Goal: Transaction & Acquisition: Purchase product/service

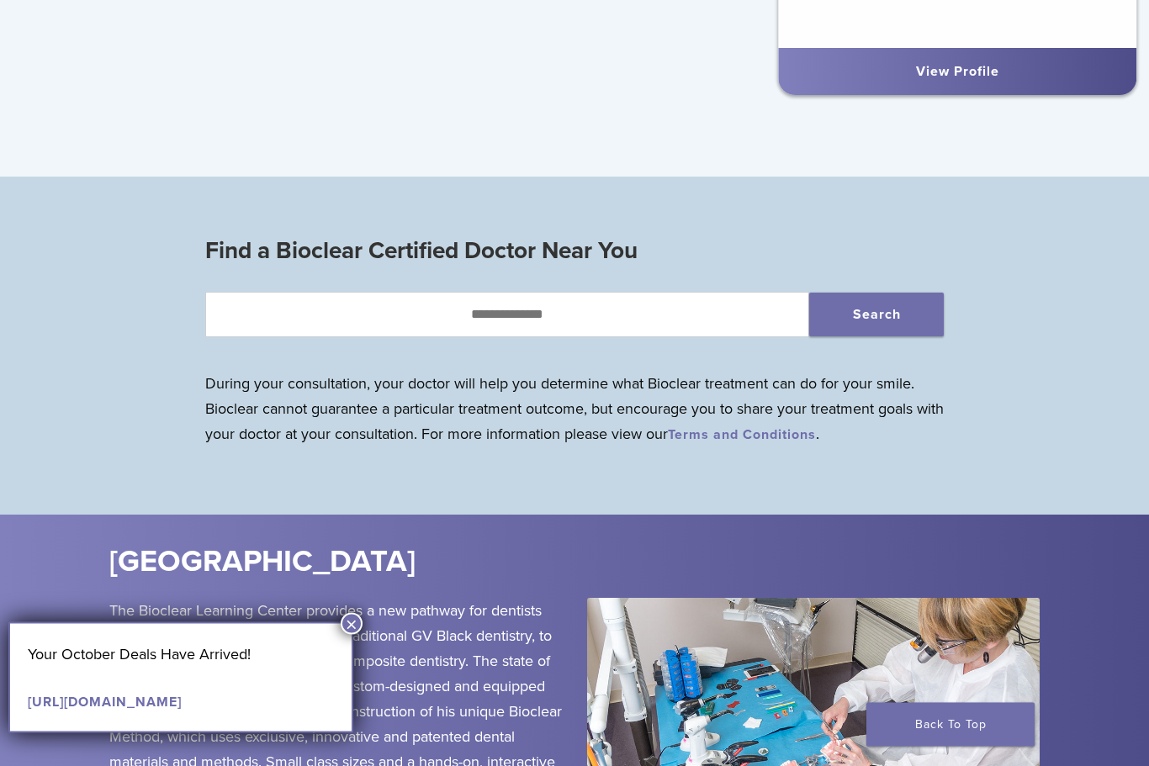
scroll to position [1437, 0]
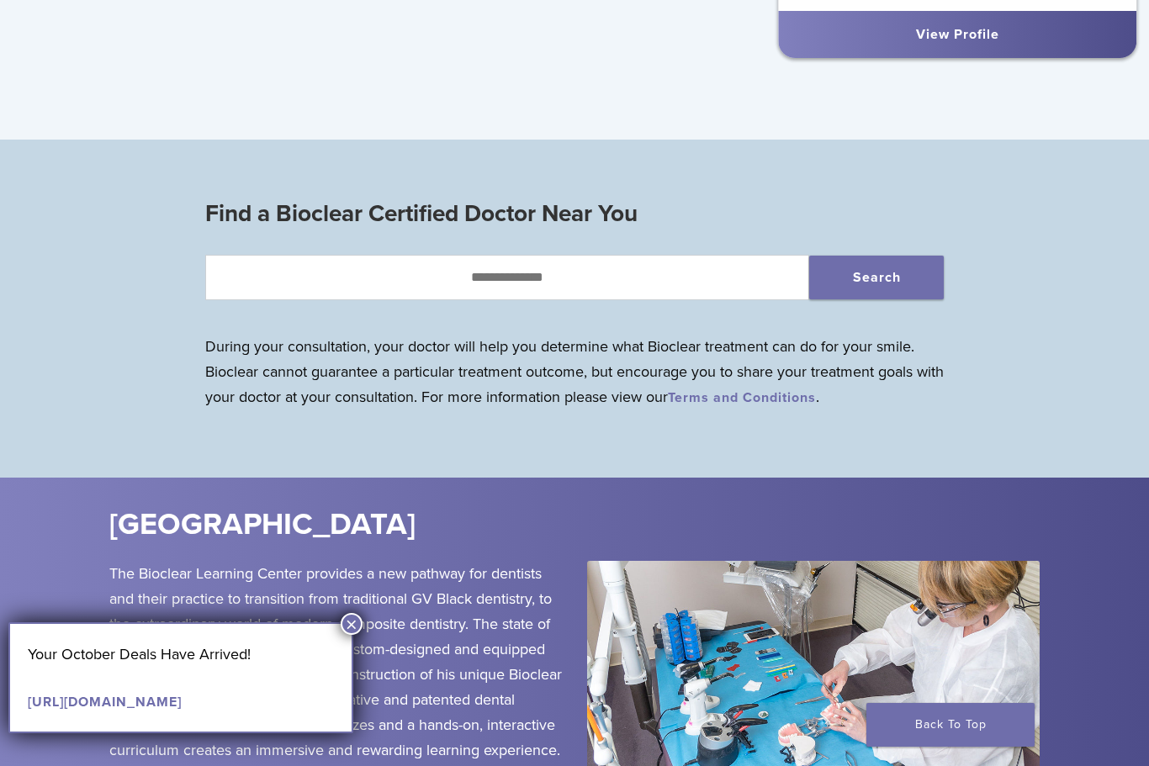
click at [357, 623] on button "×" at bounding box center [352, 624] width 22 height 22
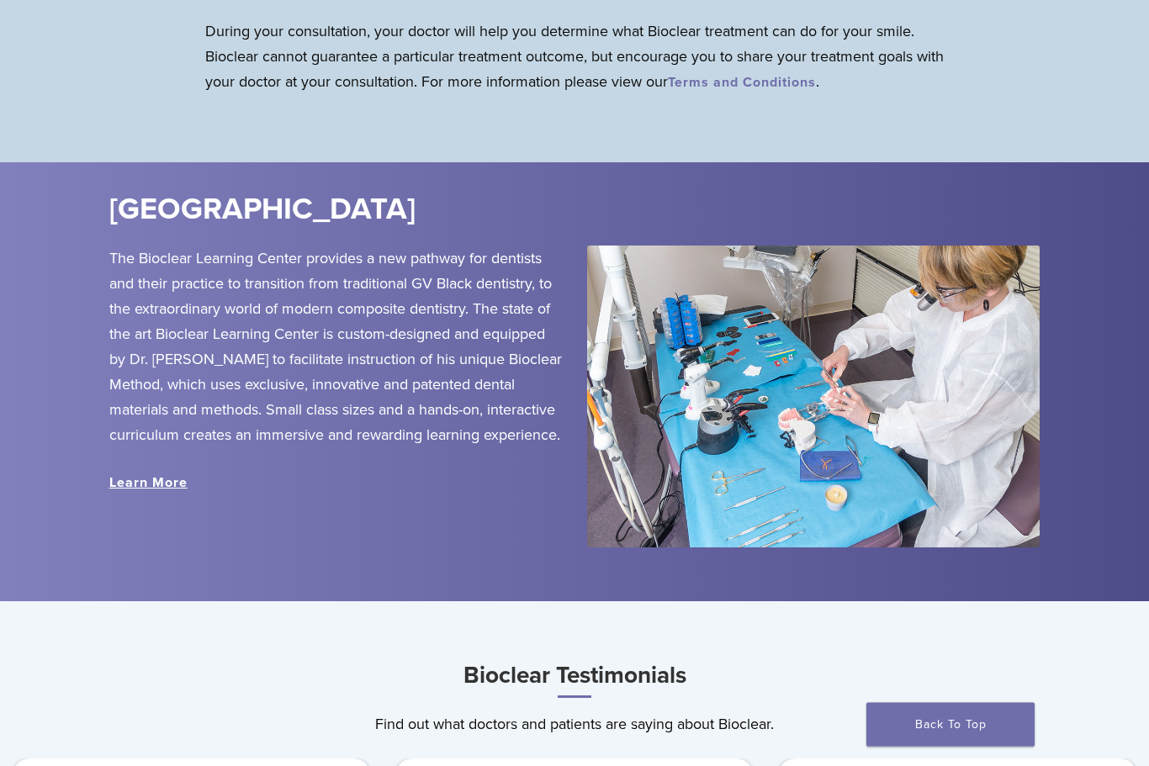
scroll to position [1784, 0]
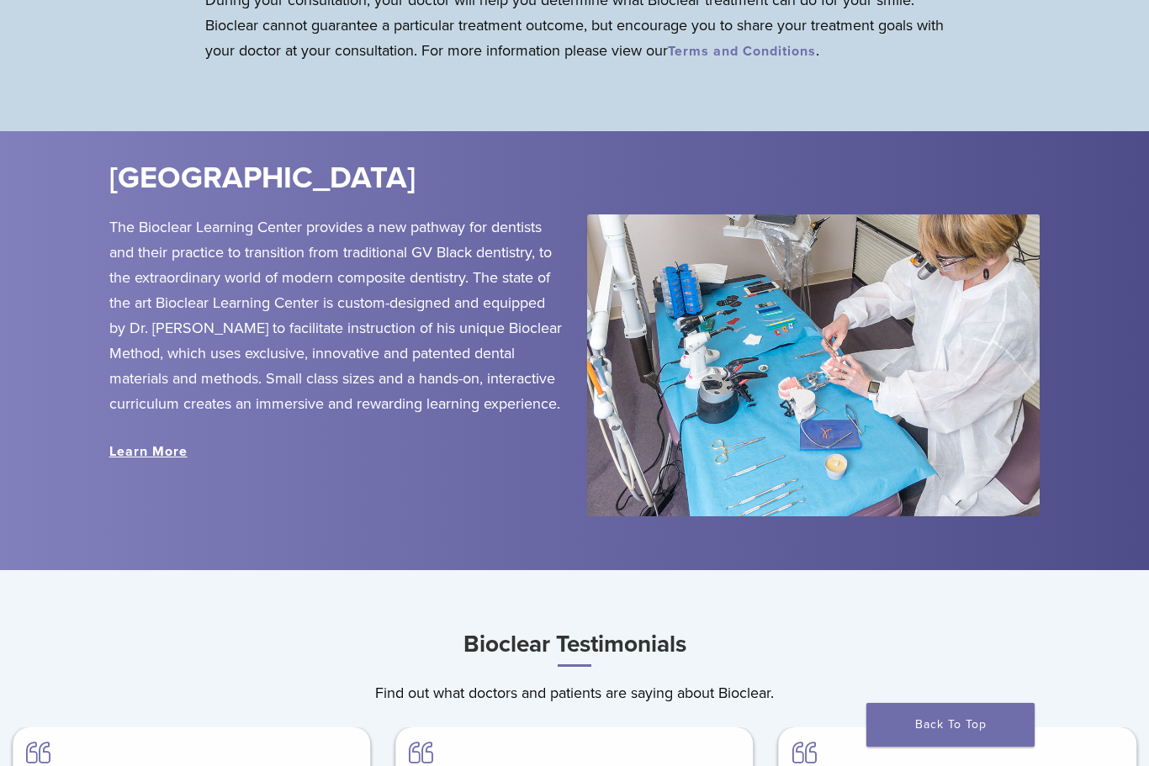
click at [146, 450] on link "Learn More" at bounding box center [148, 451] width 78 height 17
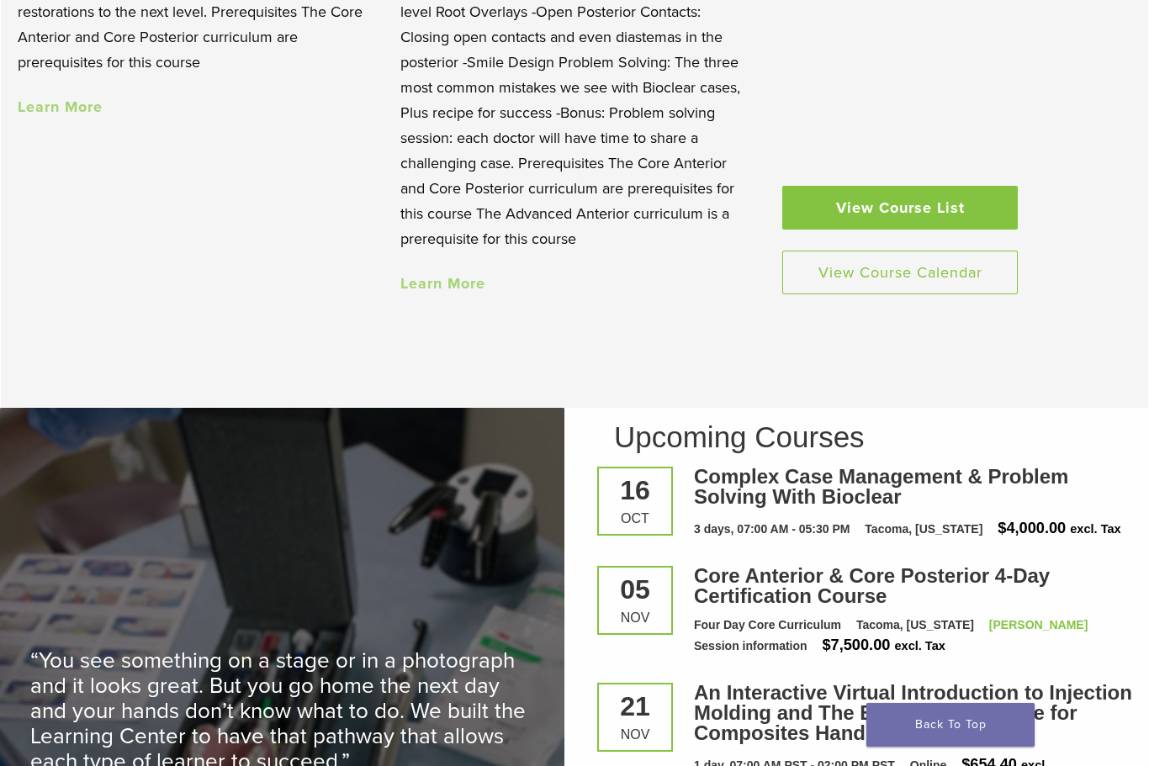
scroll to position [1837, 0]
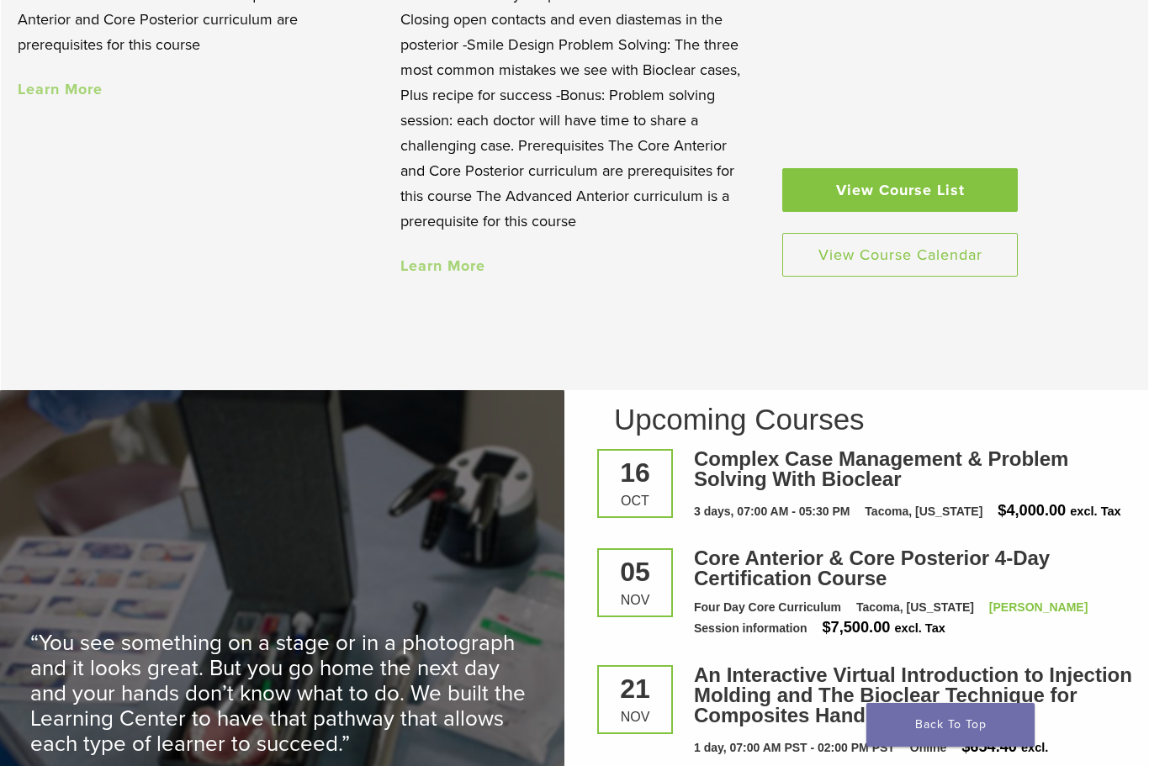
click at [975, 182] on link "View Course List" at bounding box center [899, 190] width 235 height 44
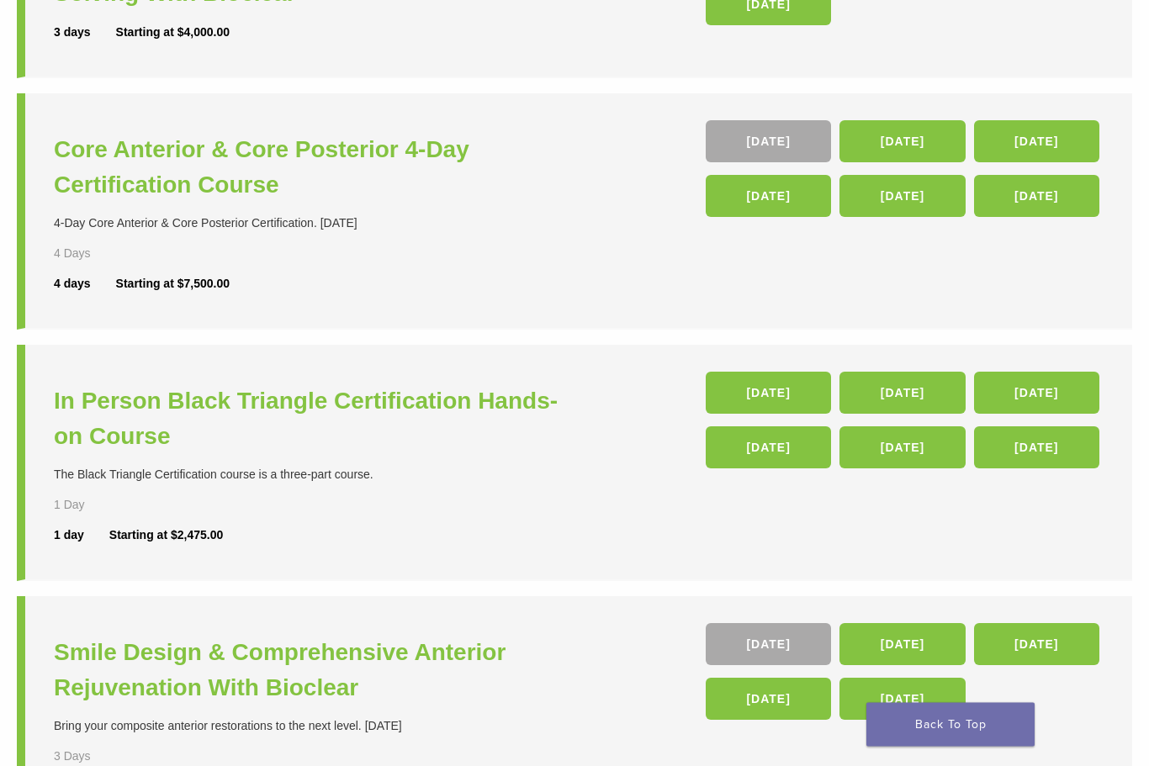
scroll to position [349, 0]
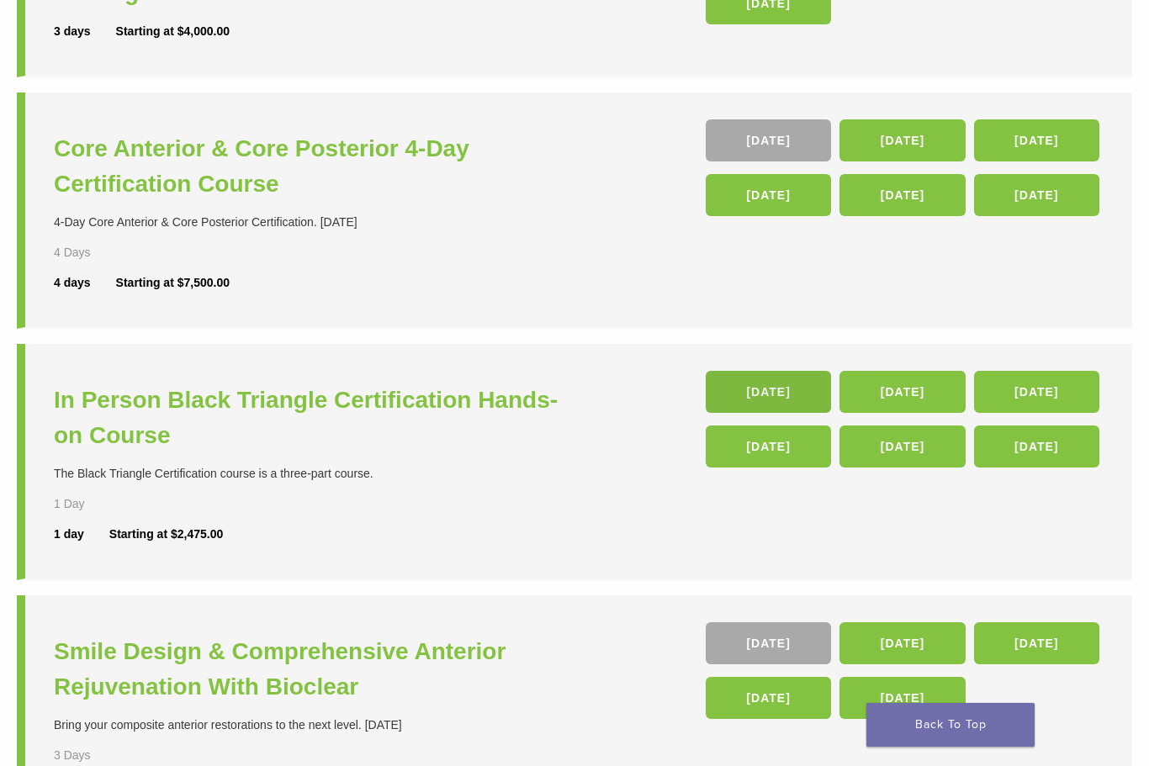
click at [790, 401] on link "23 Jan 26" at bounding box center [768, 392] width 125 height 42
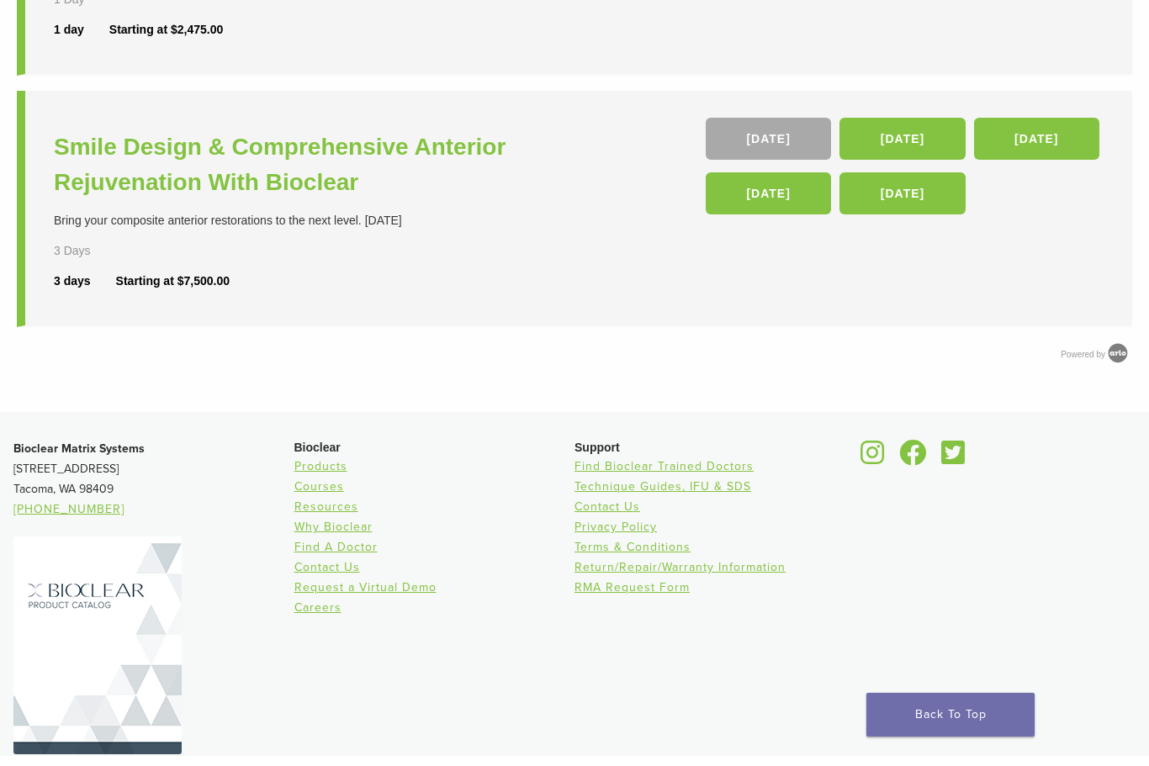
scroll to position [843, 0]
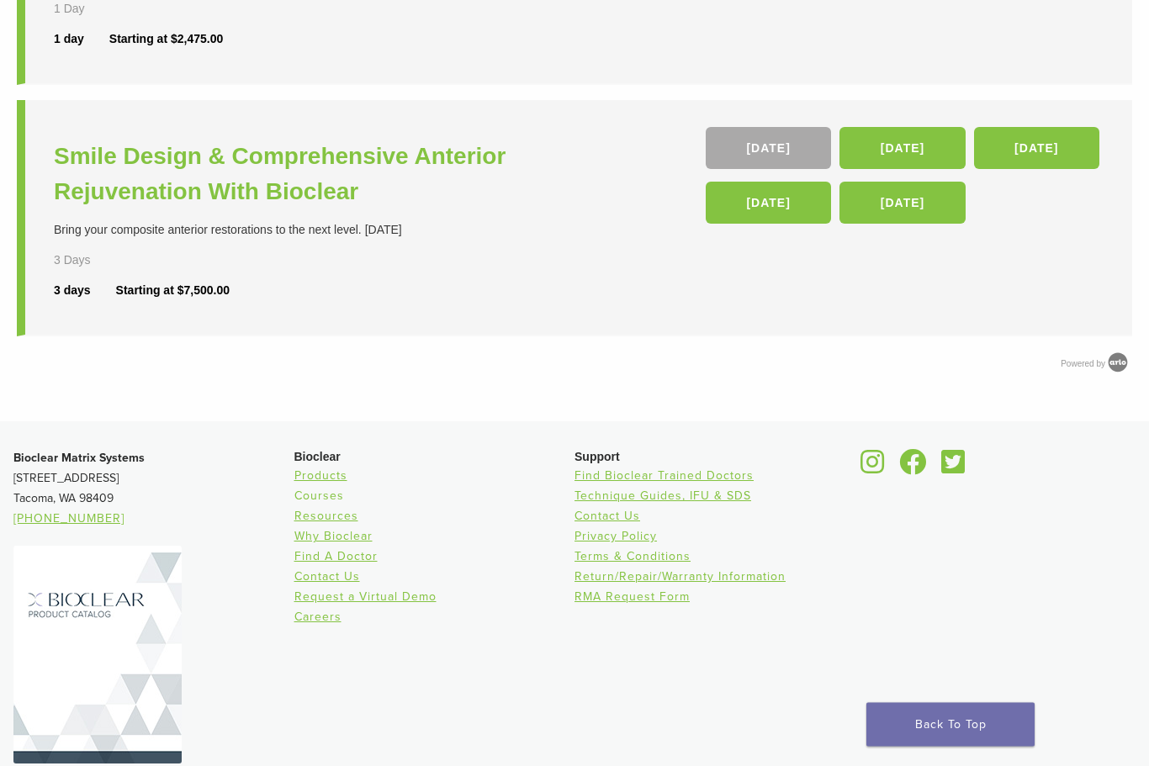
click at [315, 499] on link "Courses" at bounding box center [319, 496] width 50 height 14
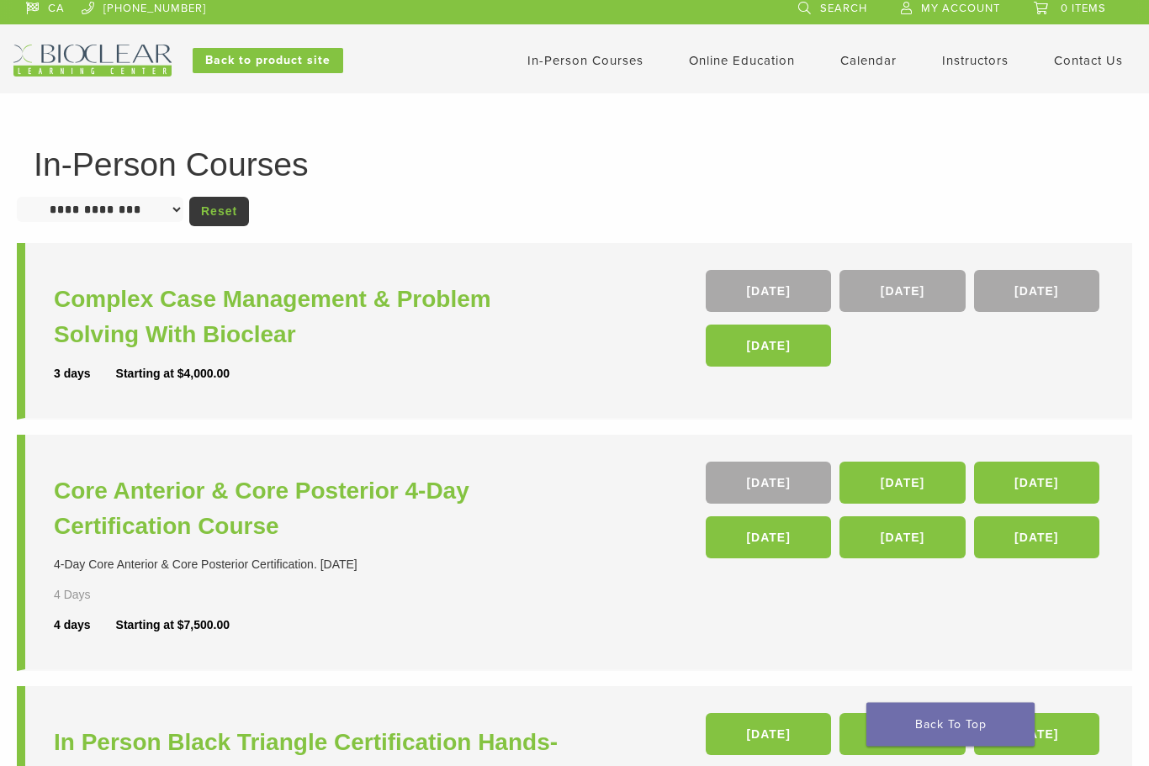
scroll to position [0, 0]
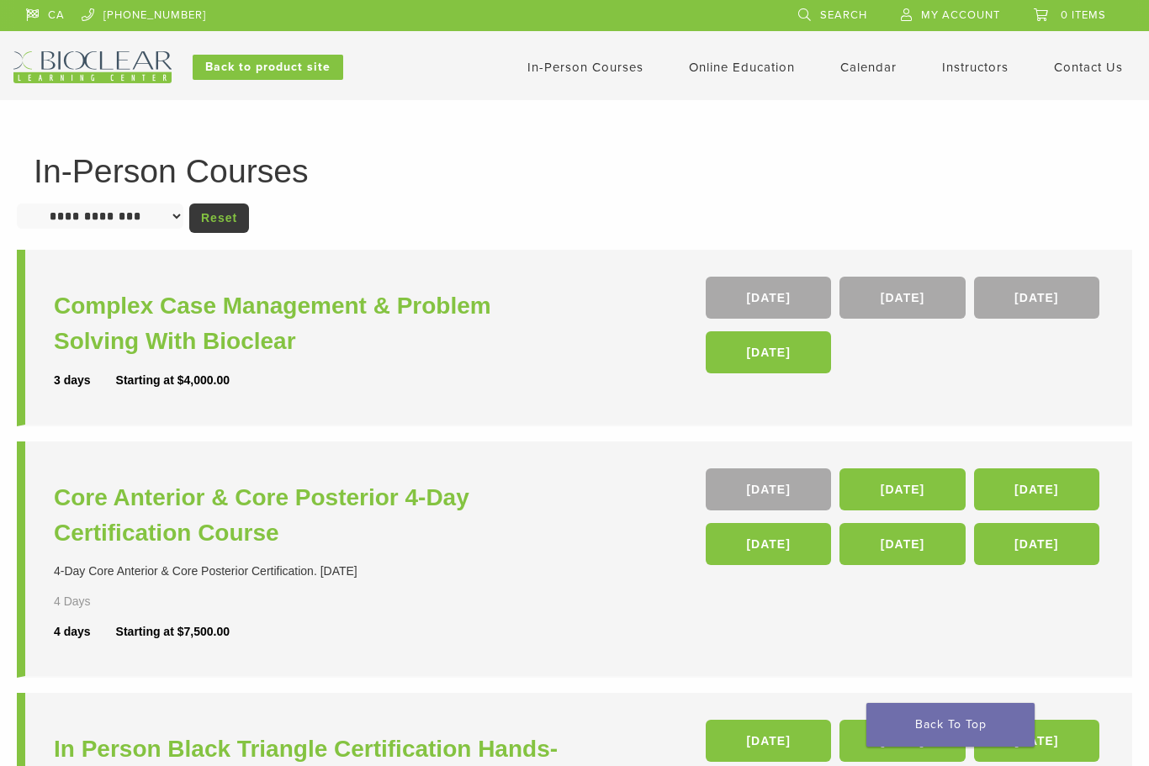
click at [603, 65] on link "In-Person Courses" at bounding box center [585, 67] width 116 height 15
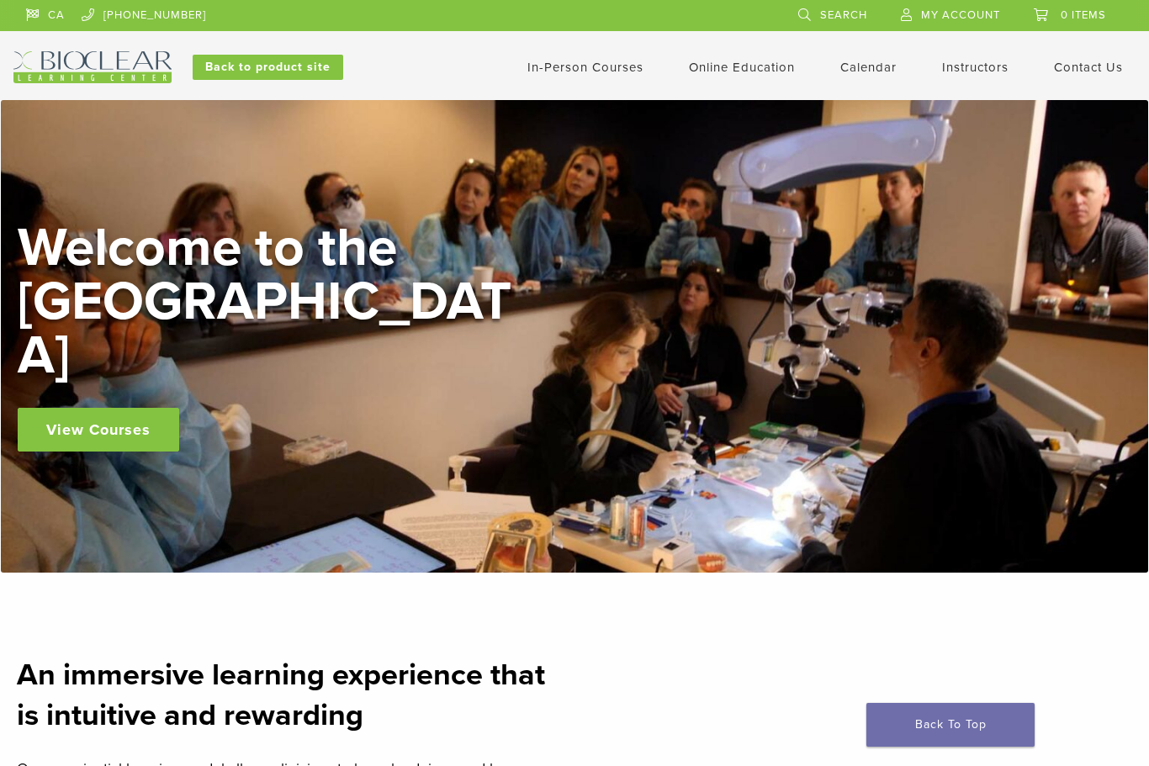
click at [1096, 64] on link "Contact Us" at bounding box center [1088, 67] width 69 height 15
click at [1071, 73] on link "Contact Us" at bounding box center [1088, 67] width 69 height 15
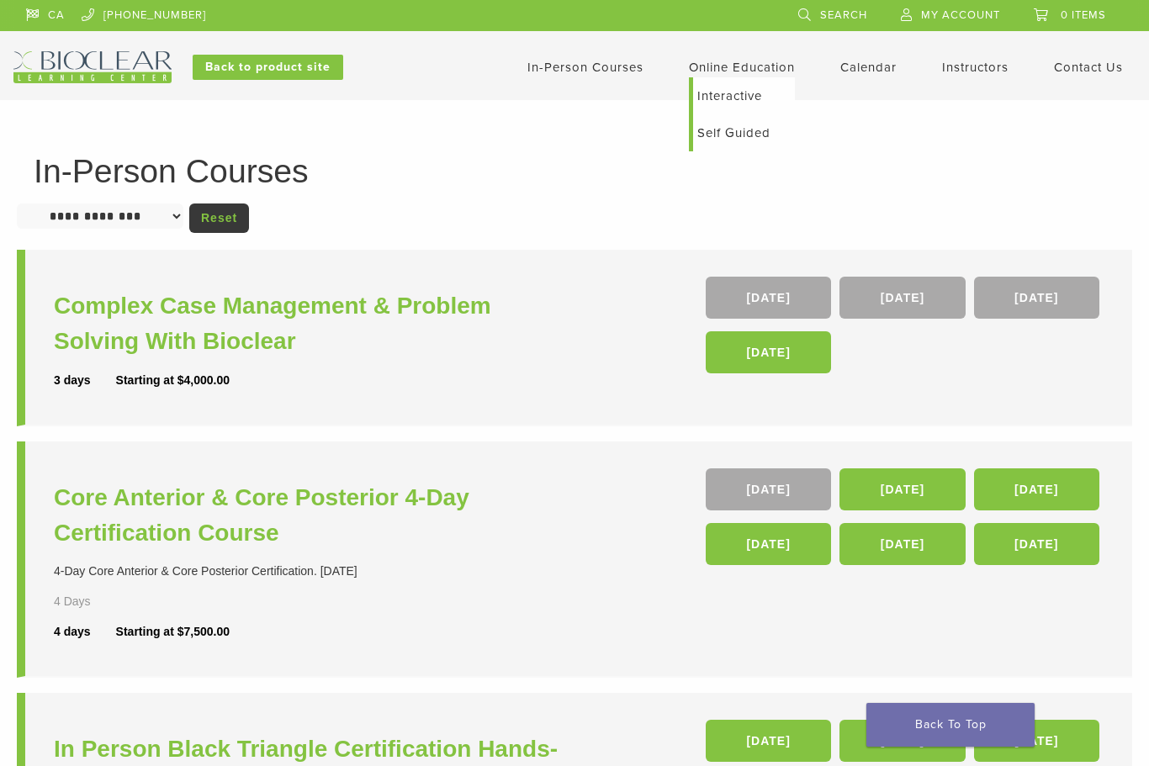
click at [754, 133] on link "Self Guided" at bounding box center [744, 132] width 102 height 37
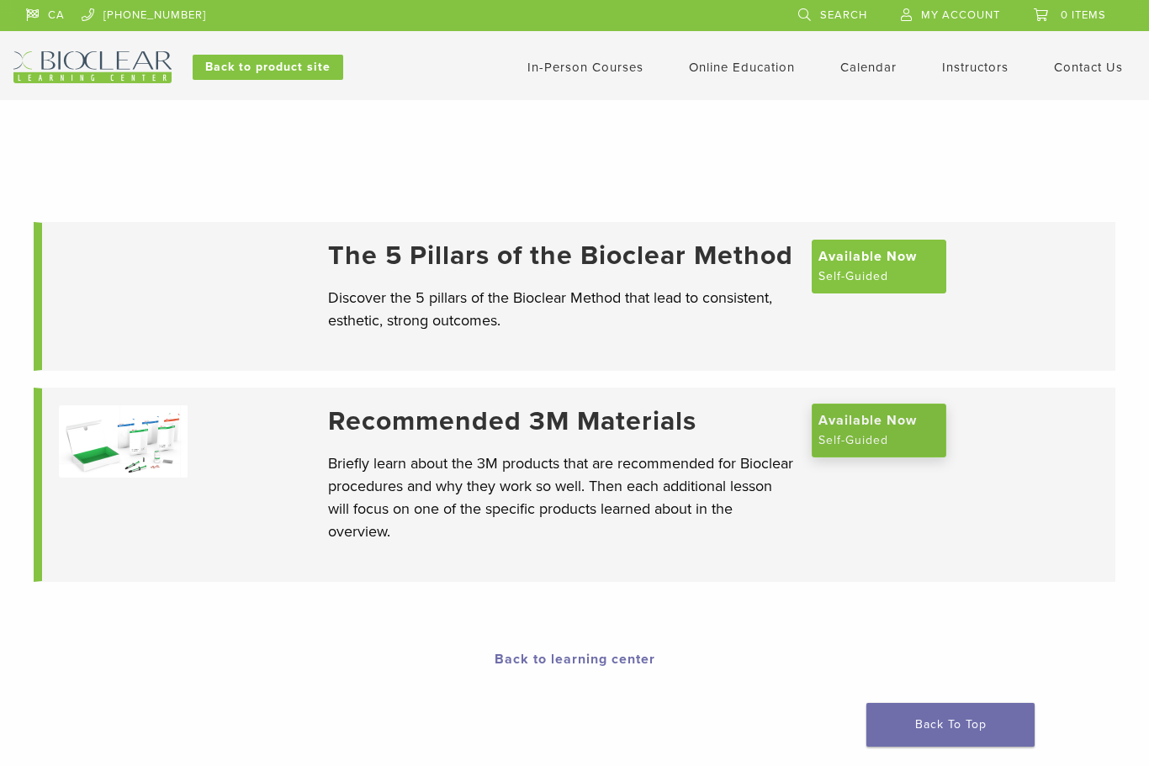
click at [878, 431] on span "Available Now" at bounding box center [867, 420] width 98 height 20
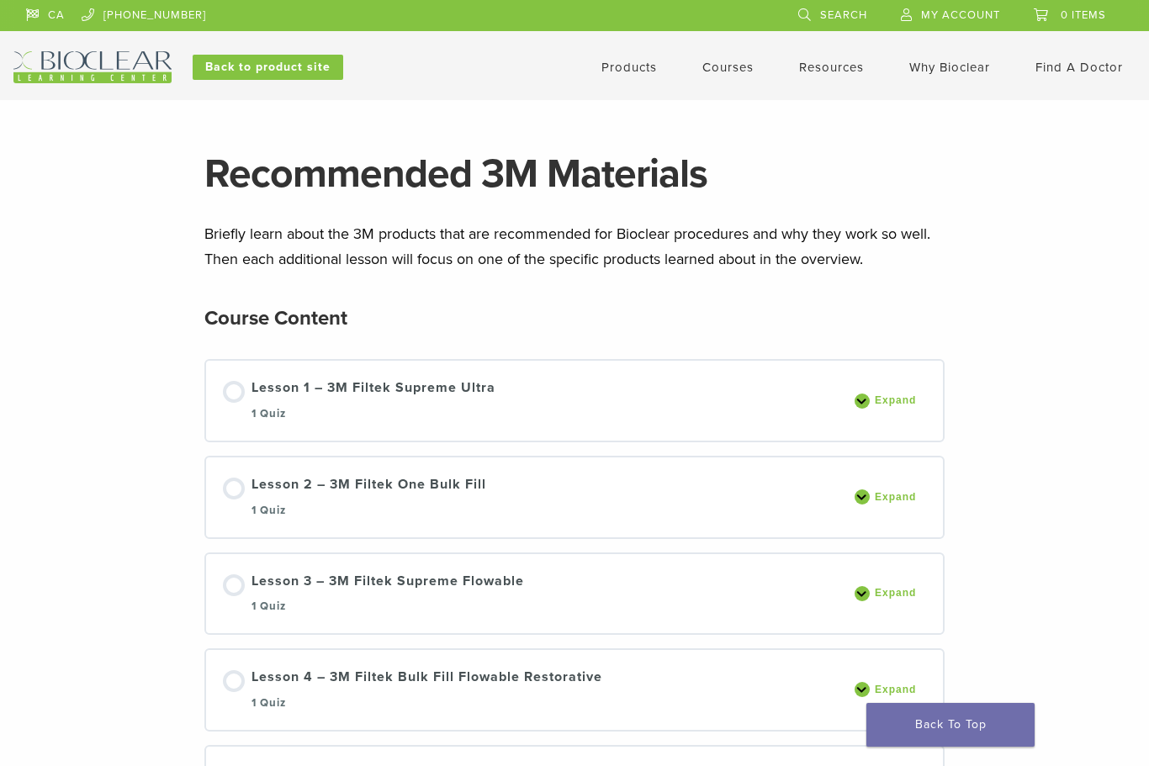
click at [91, 62] on img at bounding box center [92, 67] width 158 height 32
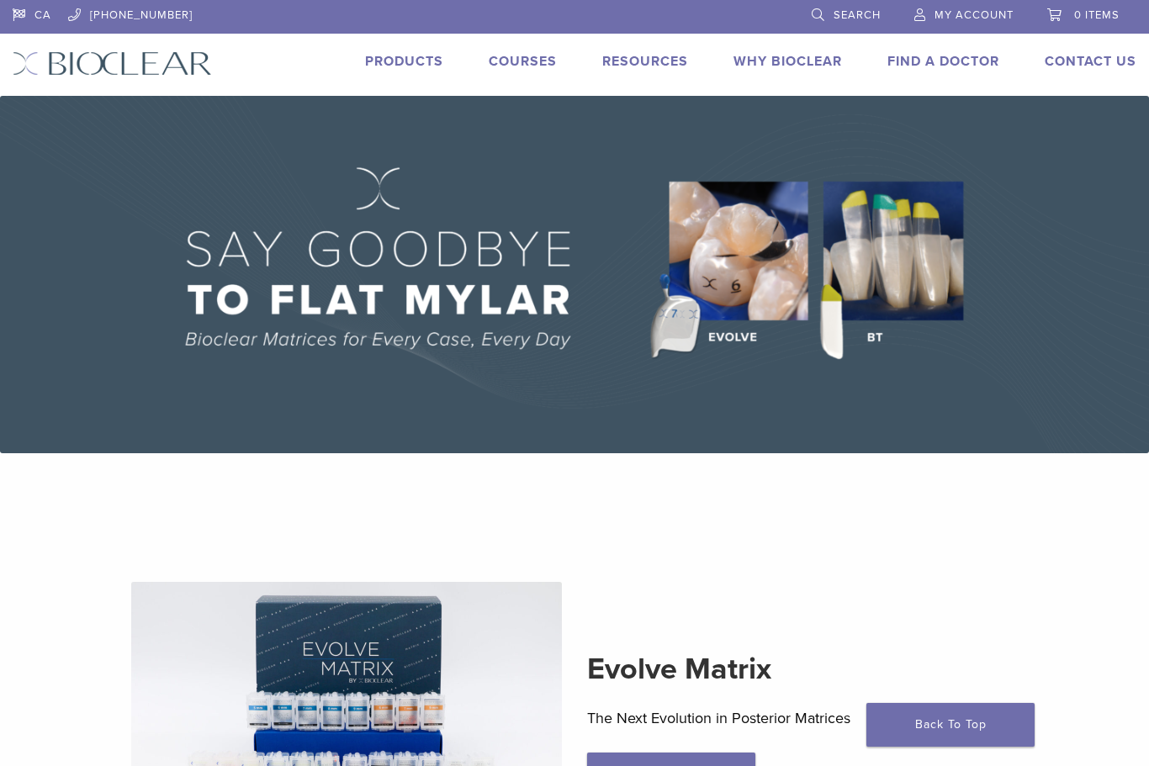
click at [915, 266] on img at bounding box center [574, 274] width 1149 height 357
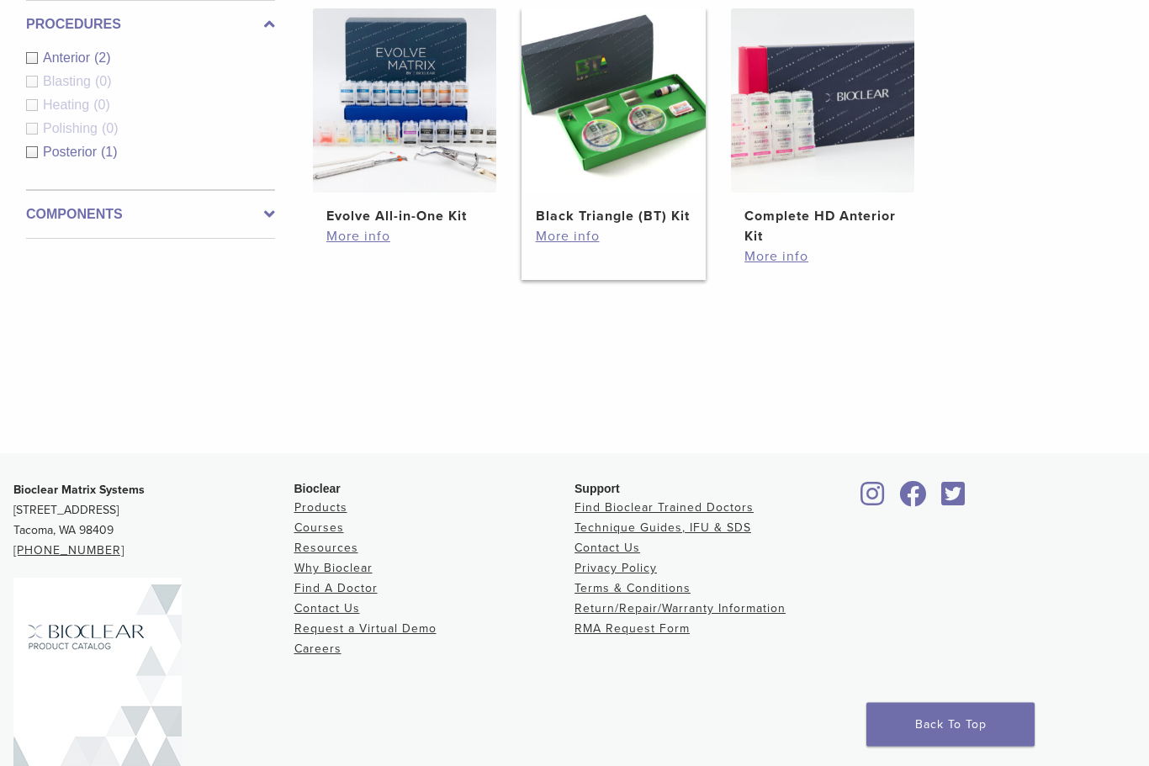
scroll to position [665, 0]
click at [623, 106] on img at bounding box center [613, 100] width 184 height 184
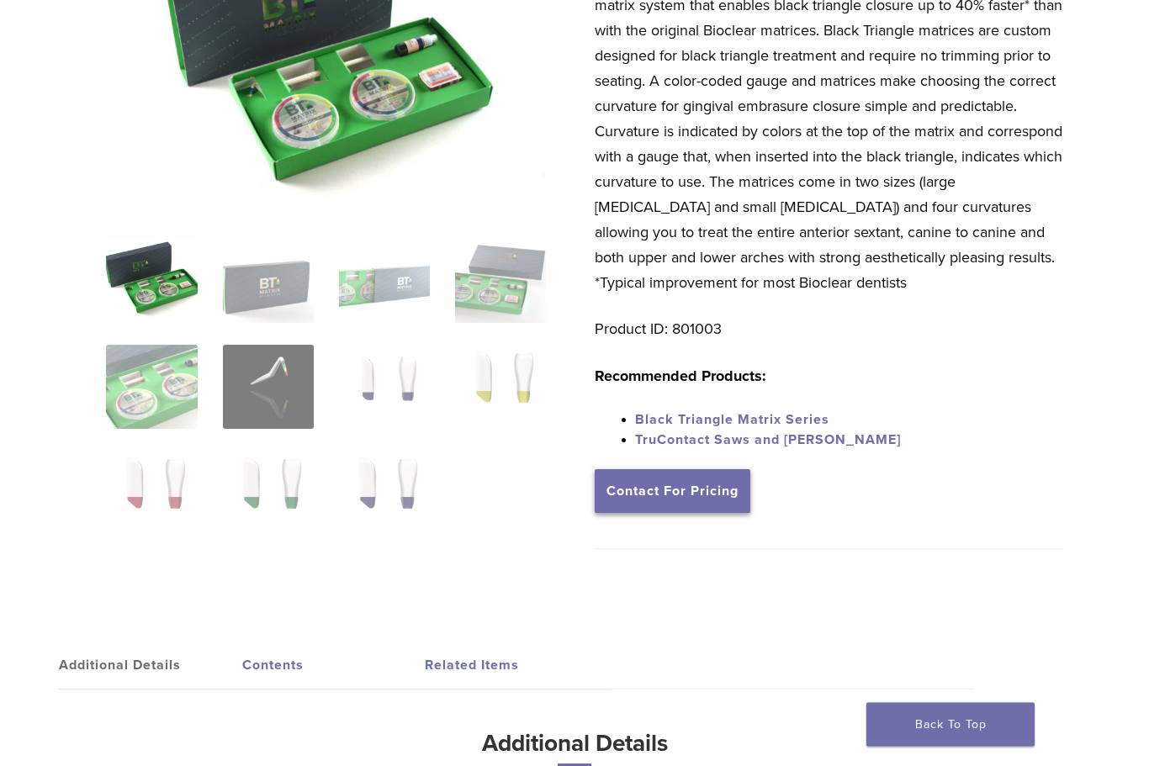
scroll to position [246, 0]
click at [722, 491] on link "Contact For Pricing" at bounding box center [673, 491] width 156 height 44
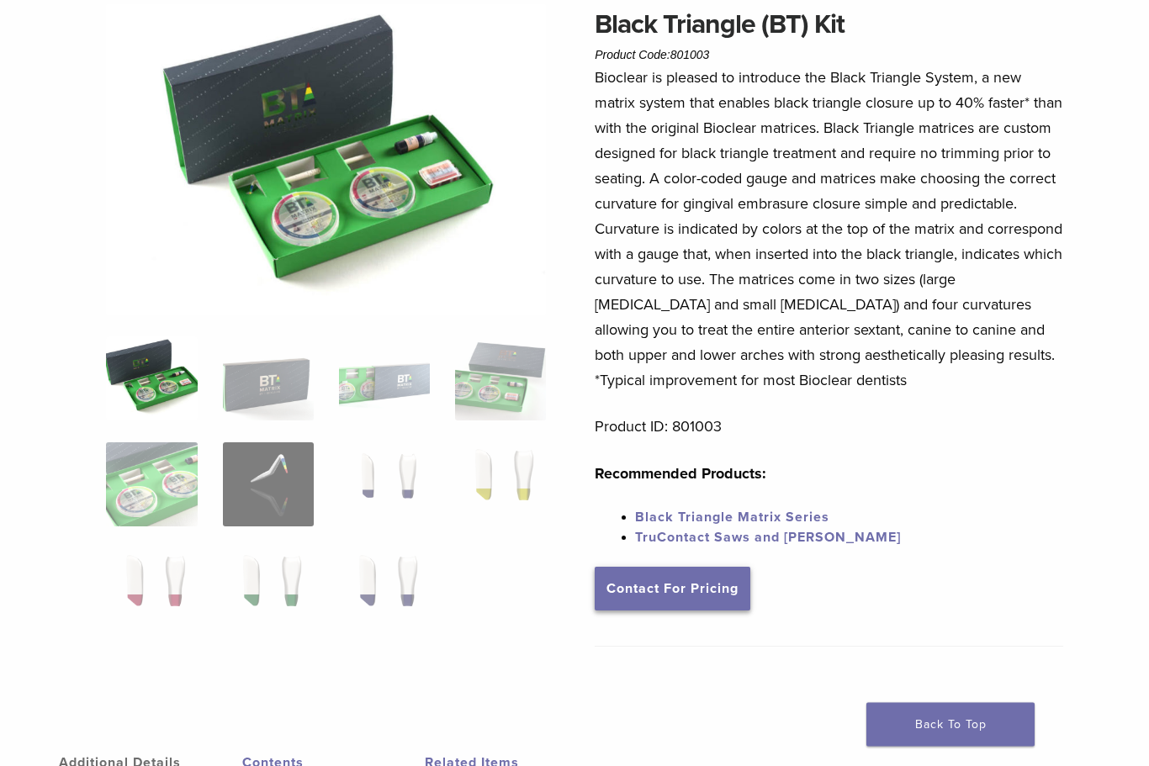
scroll to position [0, 0]
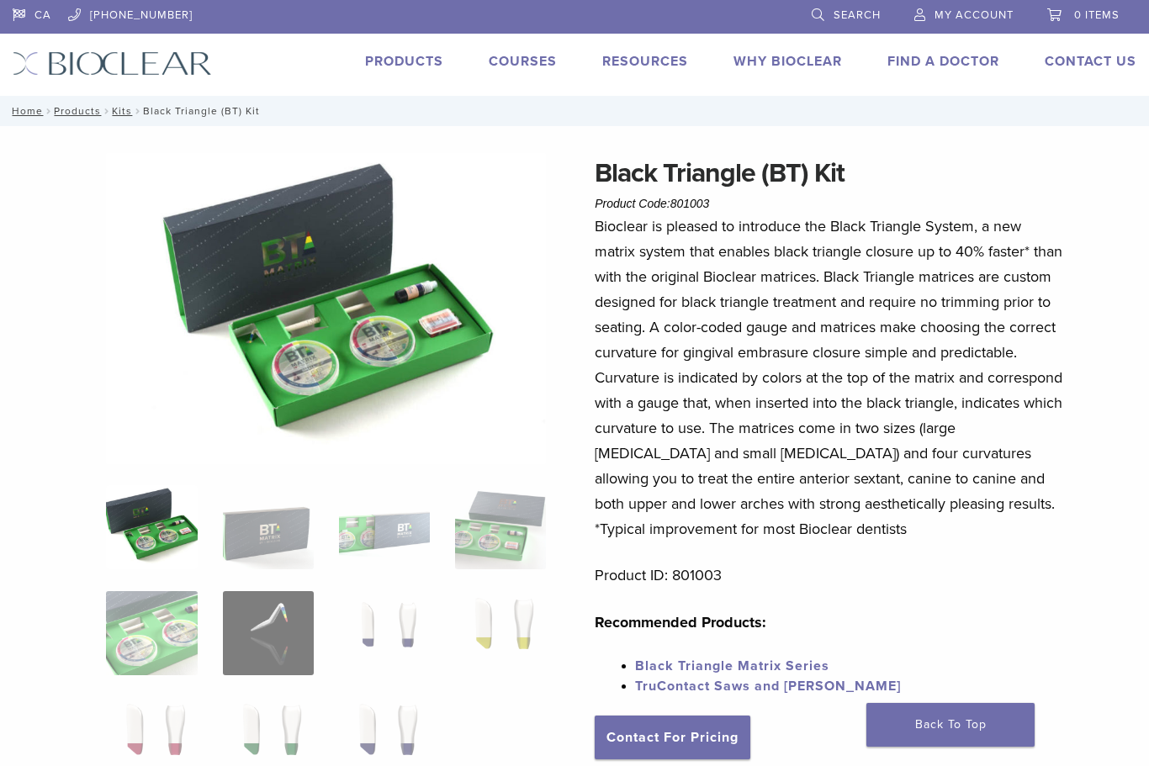
click at [800, 60] on link "Why Bioclear" at bounding box center [787, 61] width 108 height 17
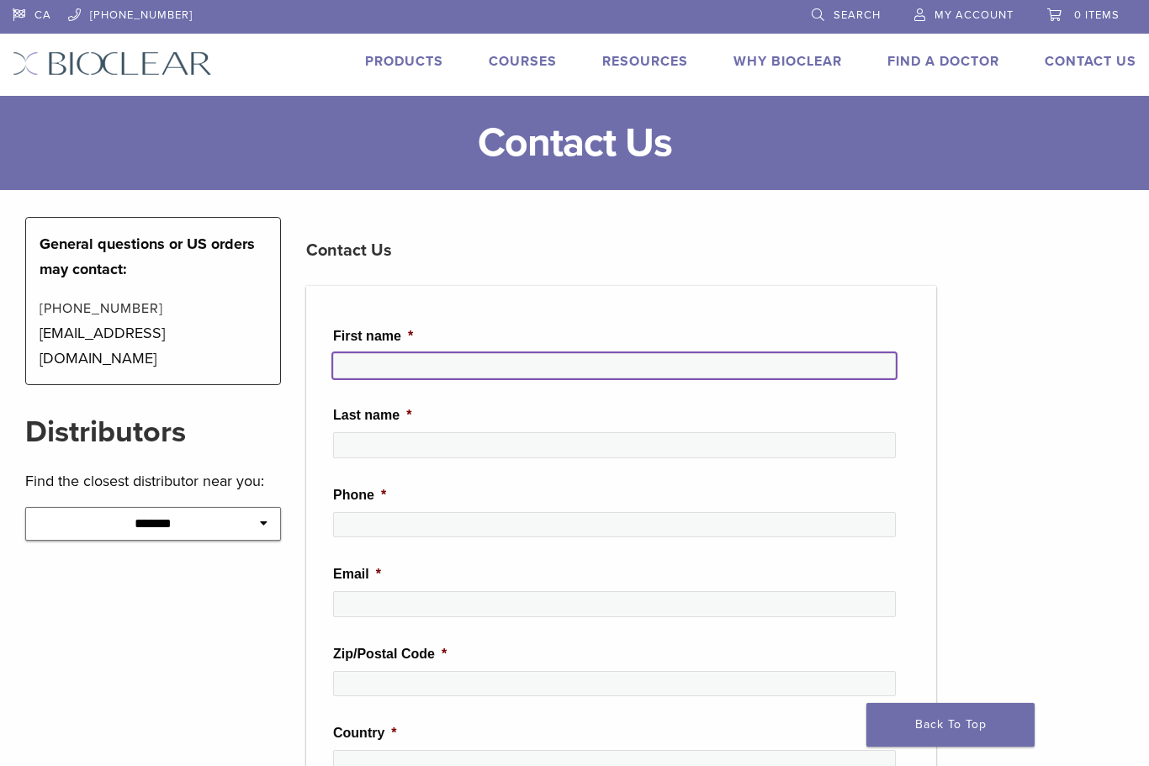
click at [486, 371] on input "First name *" at bounding box center [614, 365] width 563 height 25
type input "*****"
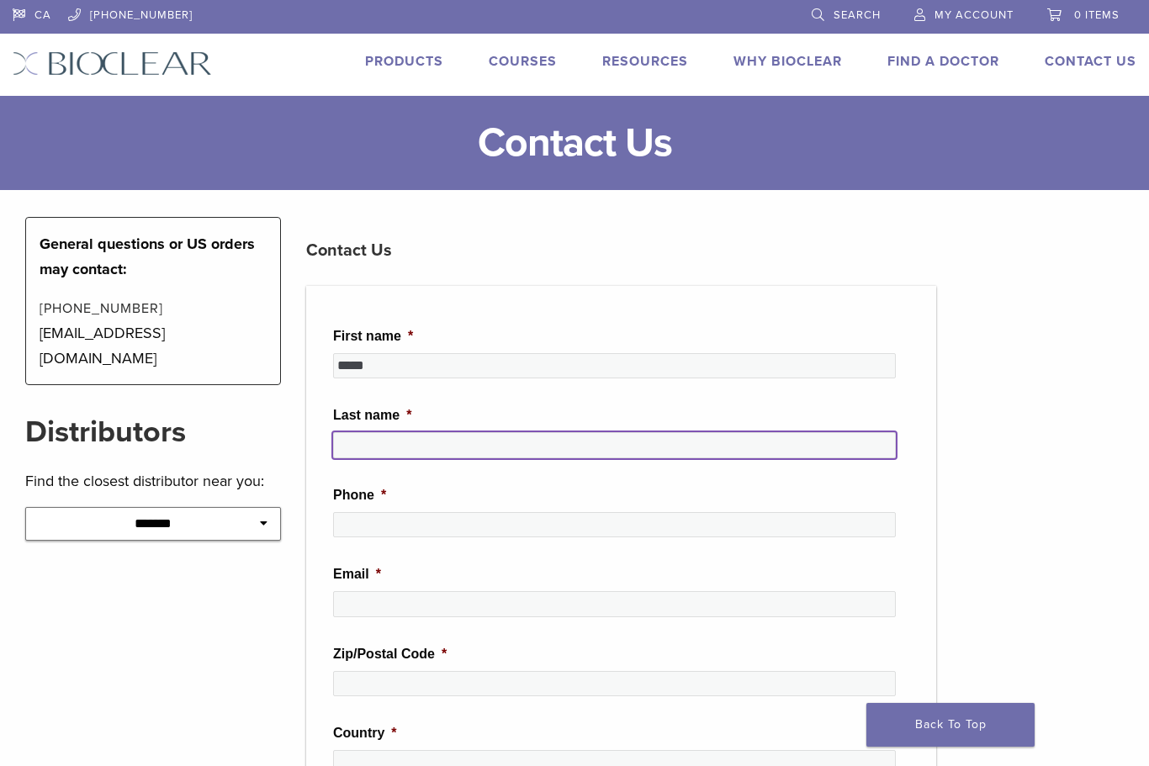
click at [501, 457] on input "Last name *" at bounding box center [614, 444] width 563 height 25
type input "***"
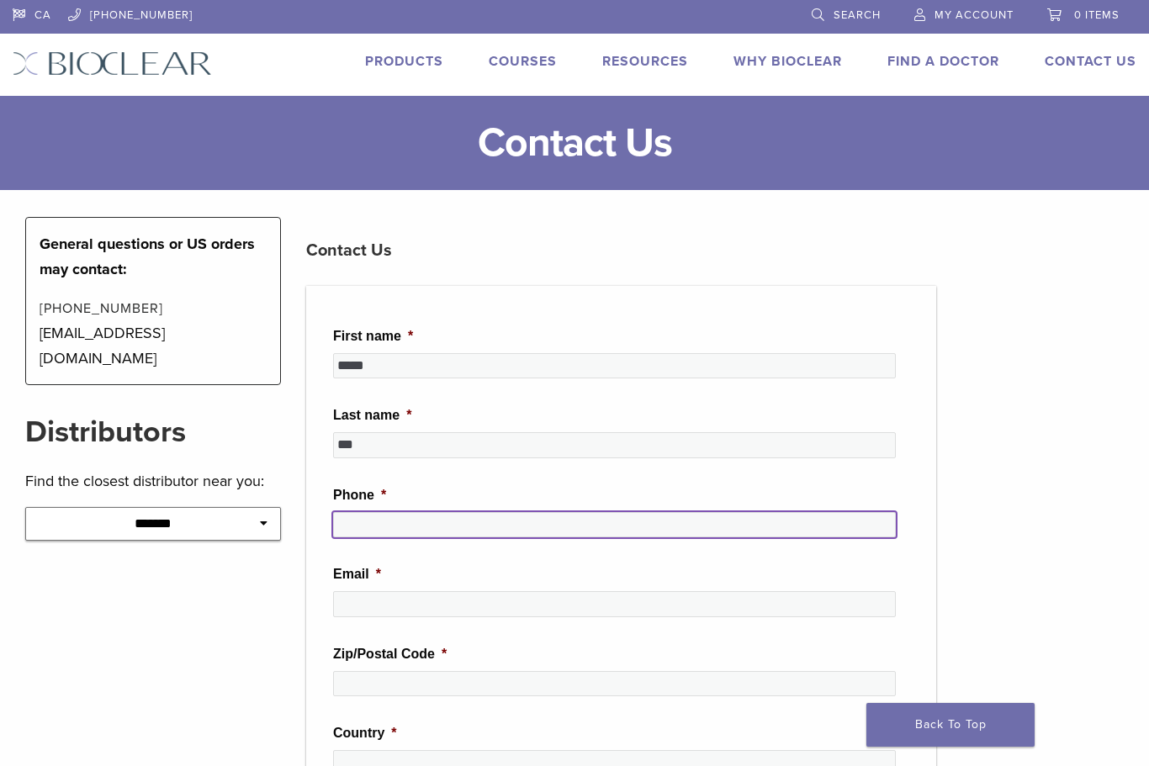
click at [547, 519] on input "Phone *" at bounding box center [614, 524] width 563 height 25
type input "**********"
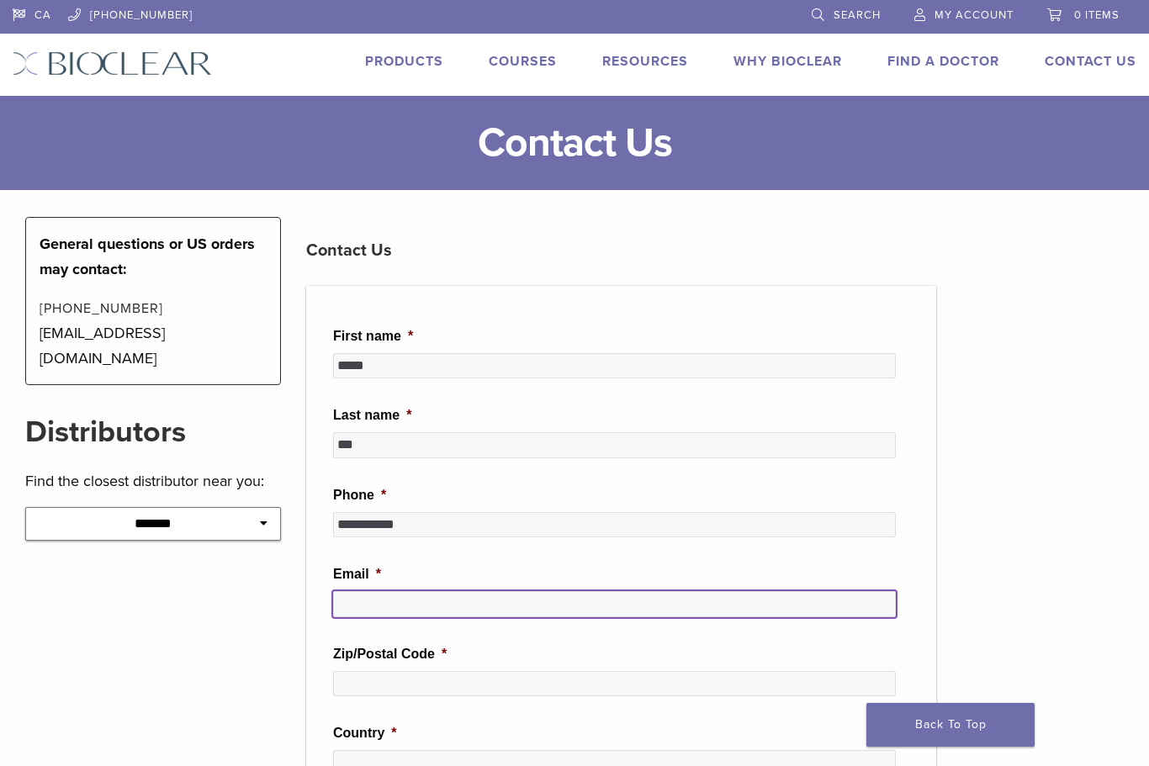
click at [624, 616] on input "Email *" at bounding box center [614, 603] width 563 height 25
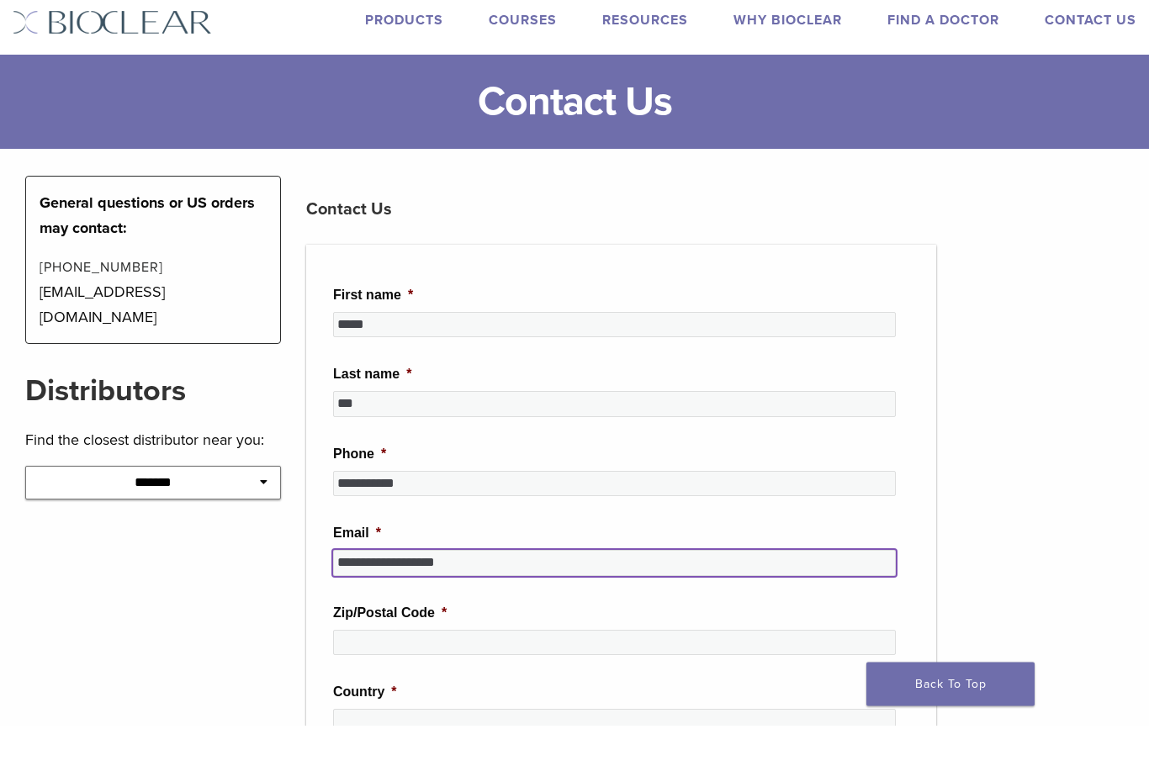
scroll to position [8, 0]
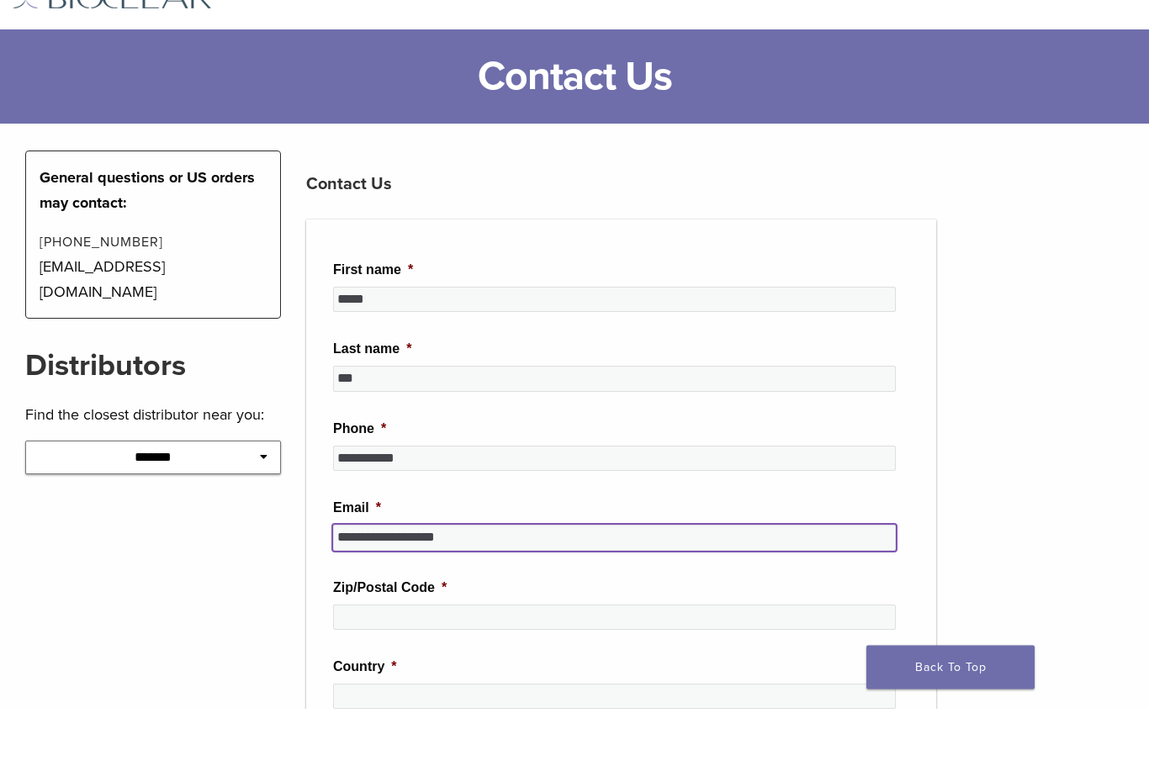
type input "**********"
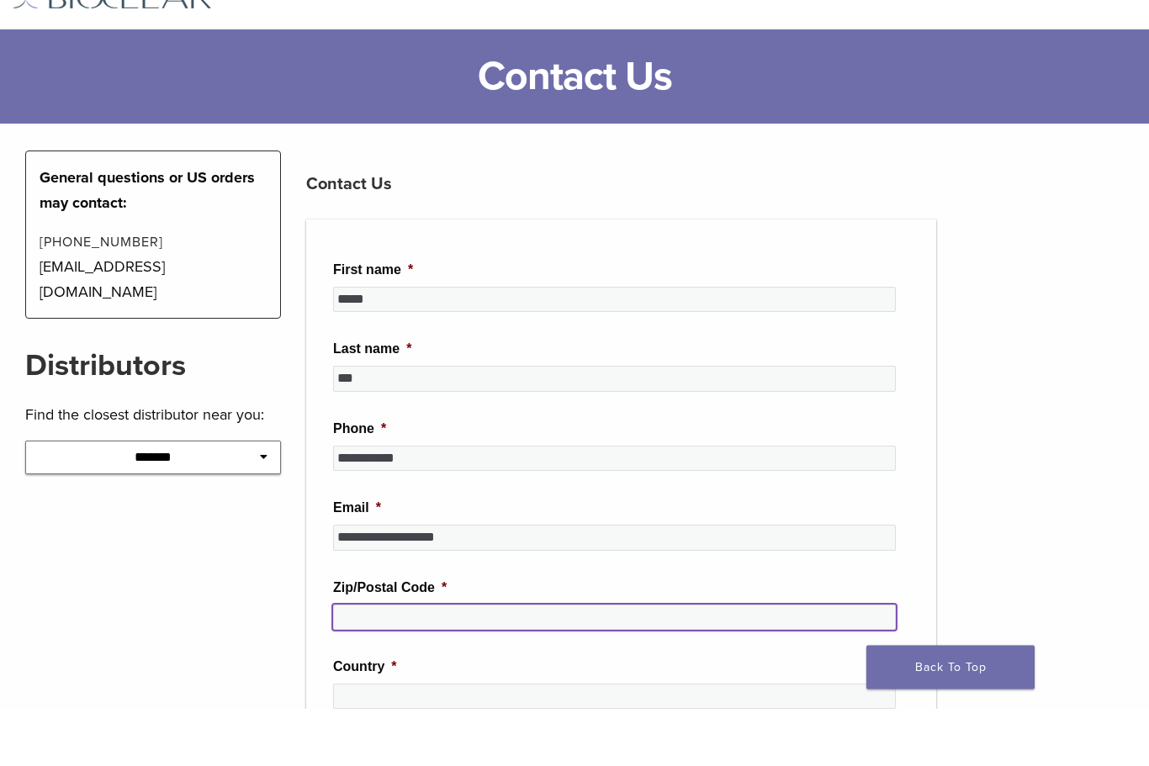
click at [632, 663] on input "Zip/Postal Code *" at bounding box center [614, 675] width 563 height 25
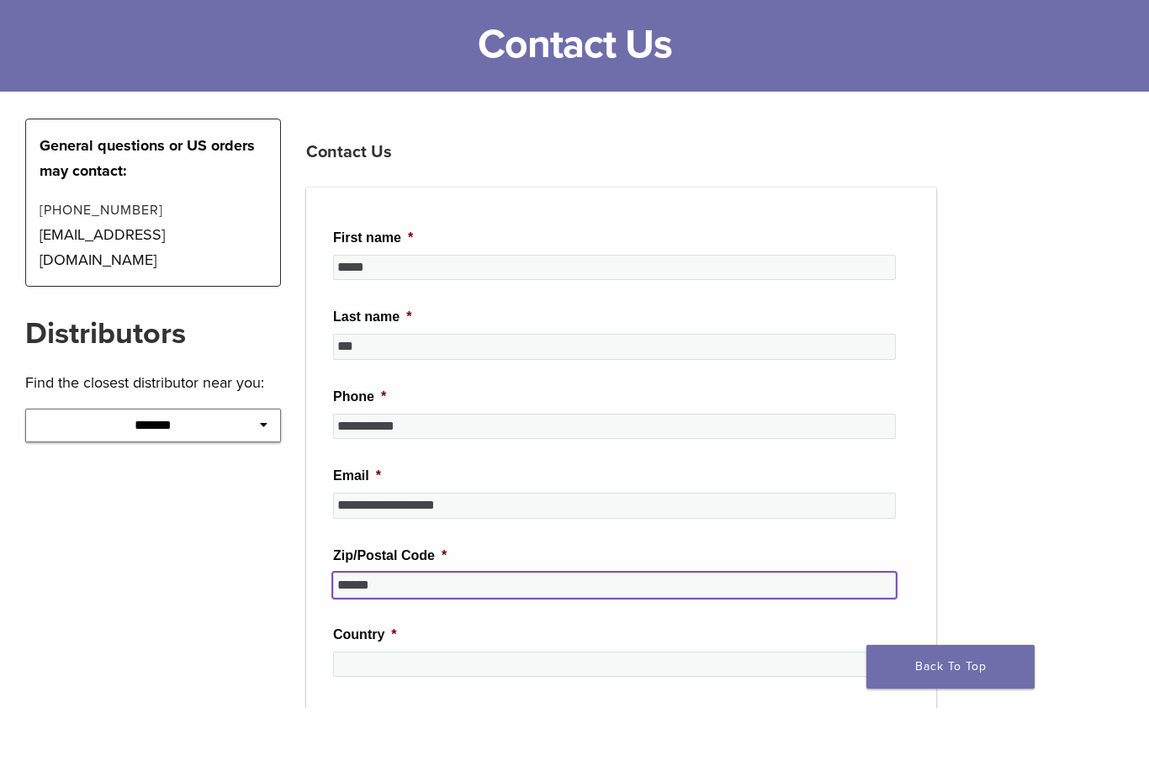
scroll to position [54, 0]
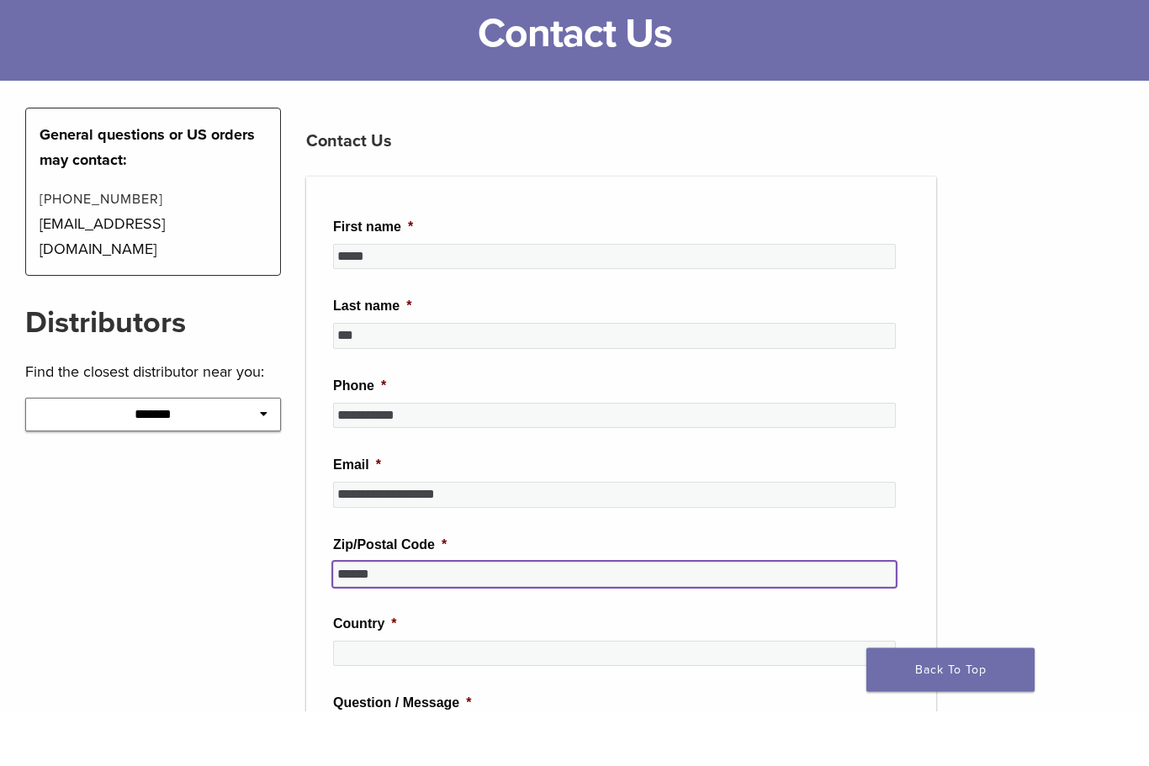
type input "******"
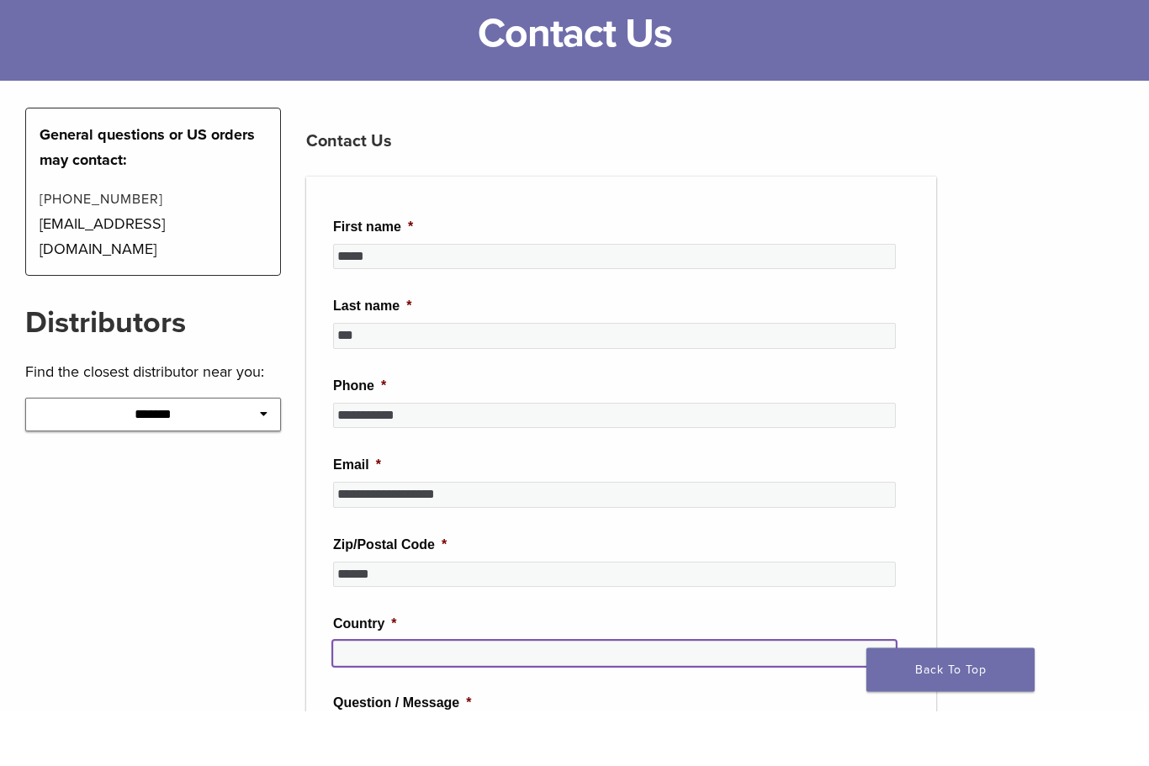
click at [632, 696] on input "Country *" at bounding box center [614, 708] width 563 height 25
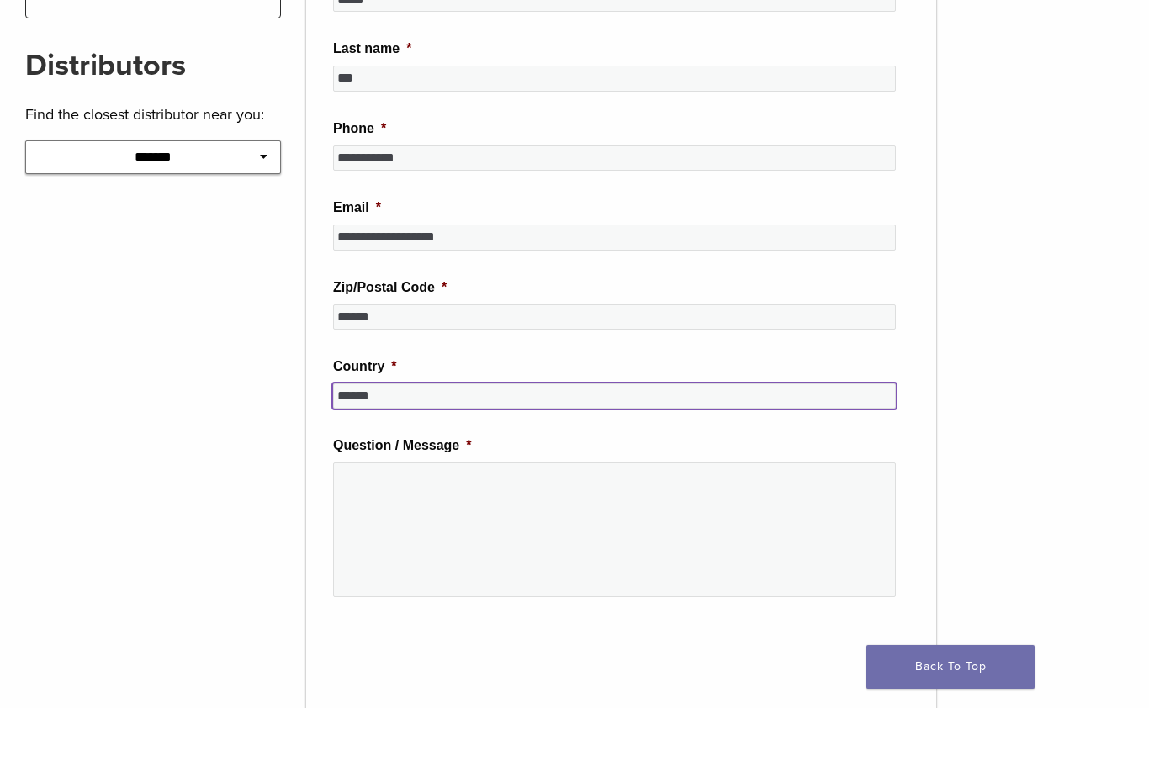
scroll to position [346, 0]
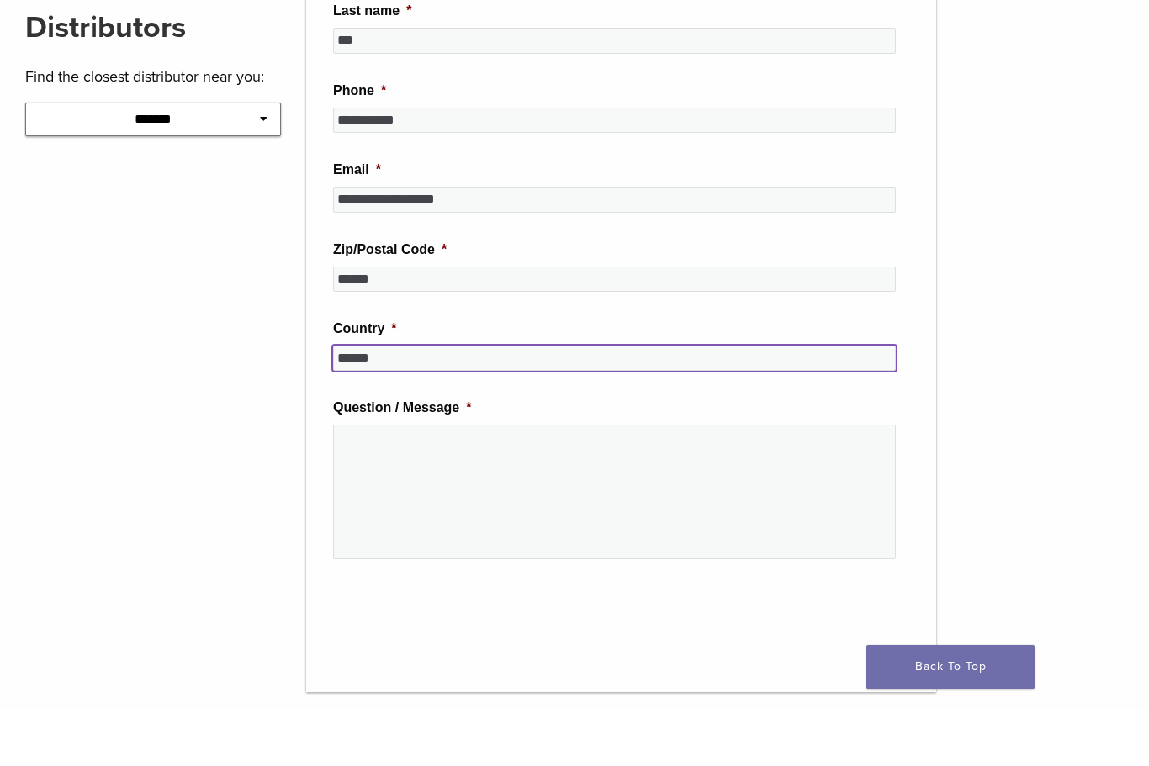
type input "******"
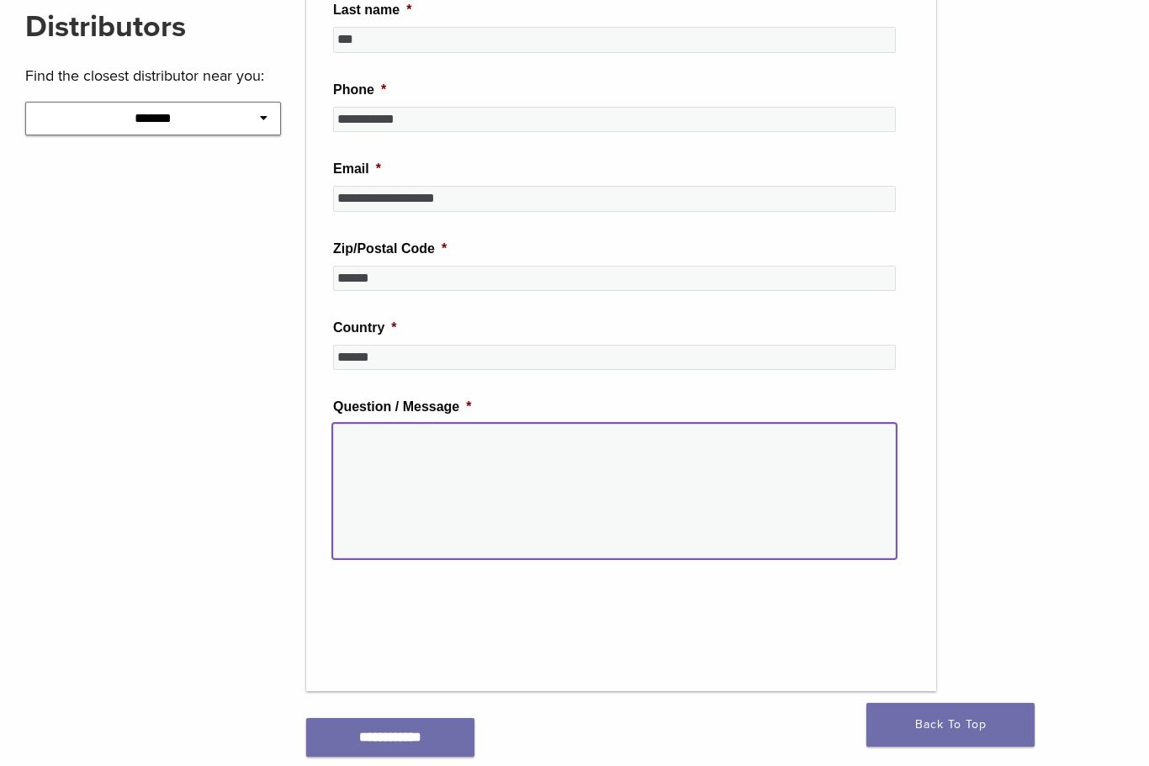
click at [692, 501] on textarea "Question / Message *" at bounding box center [614, 491] width 563 height 135
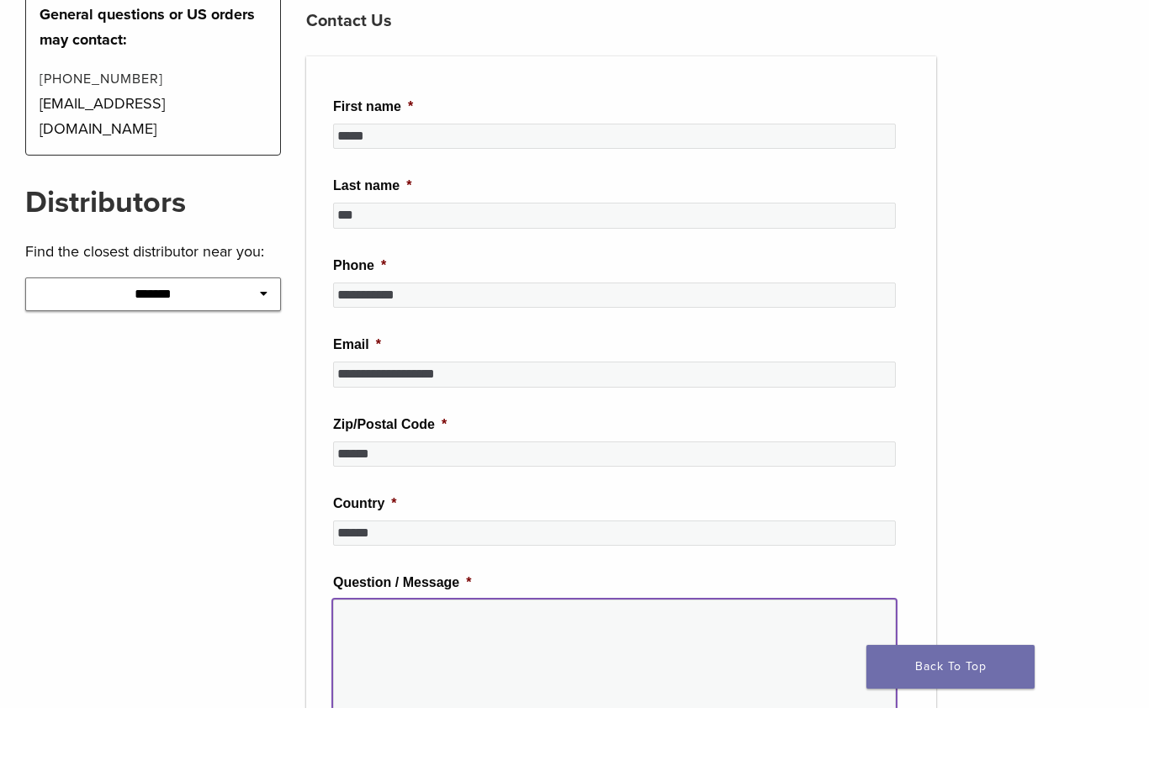
scroll to position [187, 0]
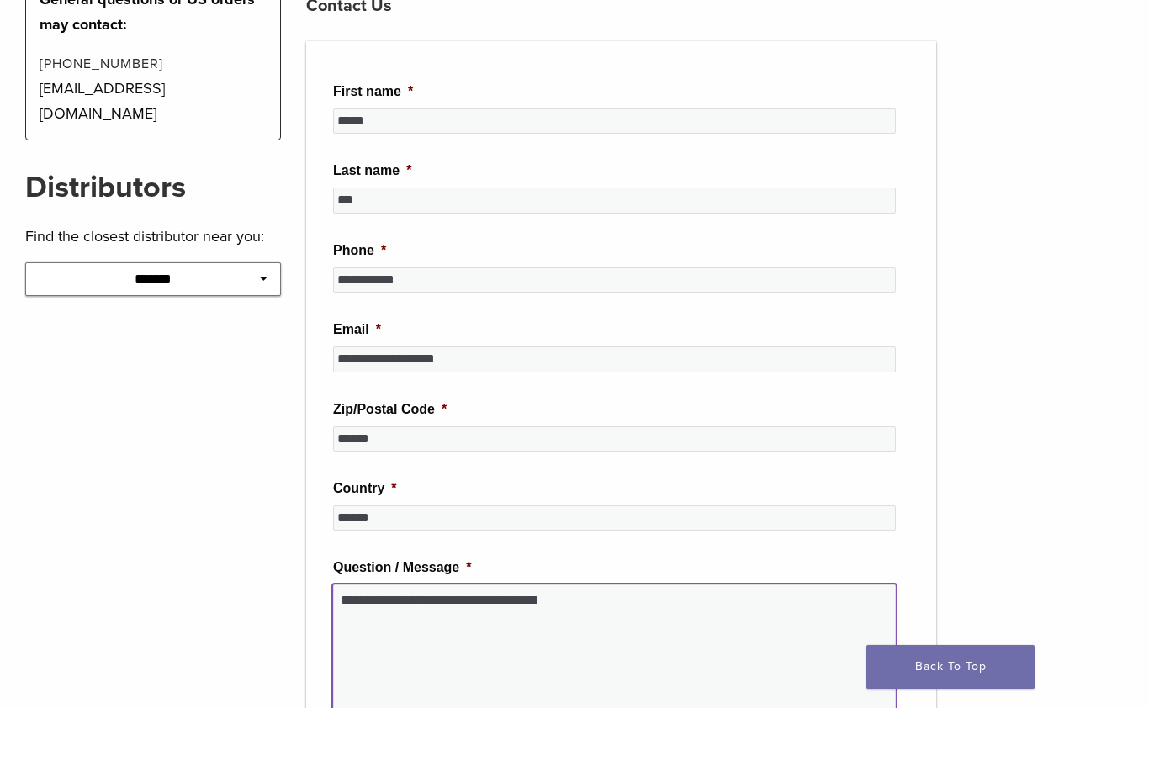
click at [342, 642] on textarea "**********" at bounding box center [614, 709] width 563 height 135
type textarea "**********"
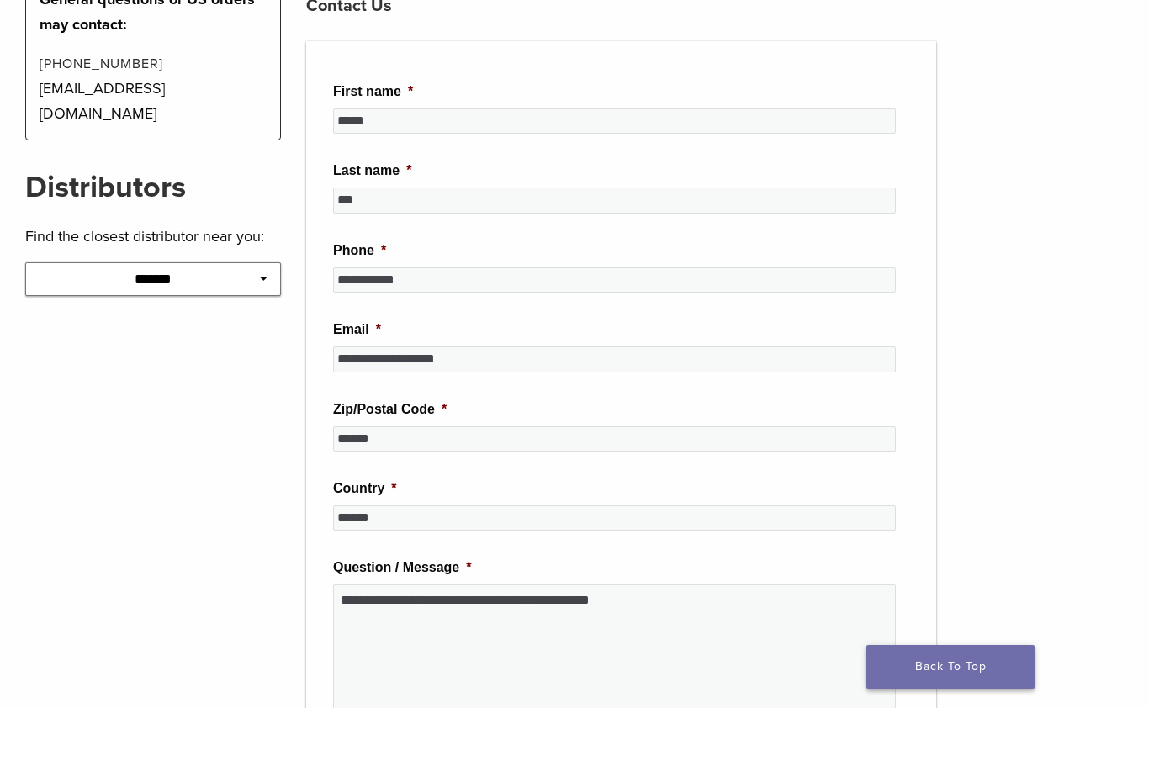
click at [999, 727] on link "Back To Top" at bounding box center [950, 725] width 168 height 44
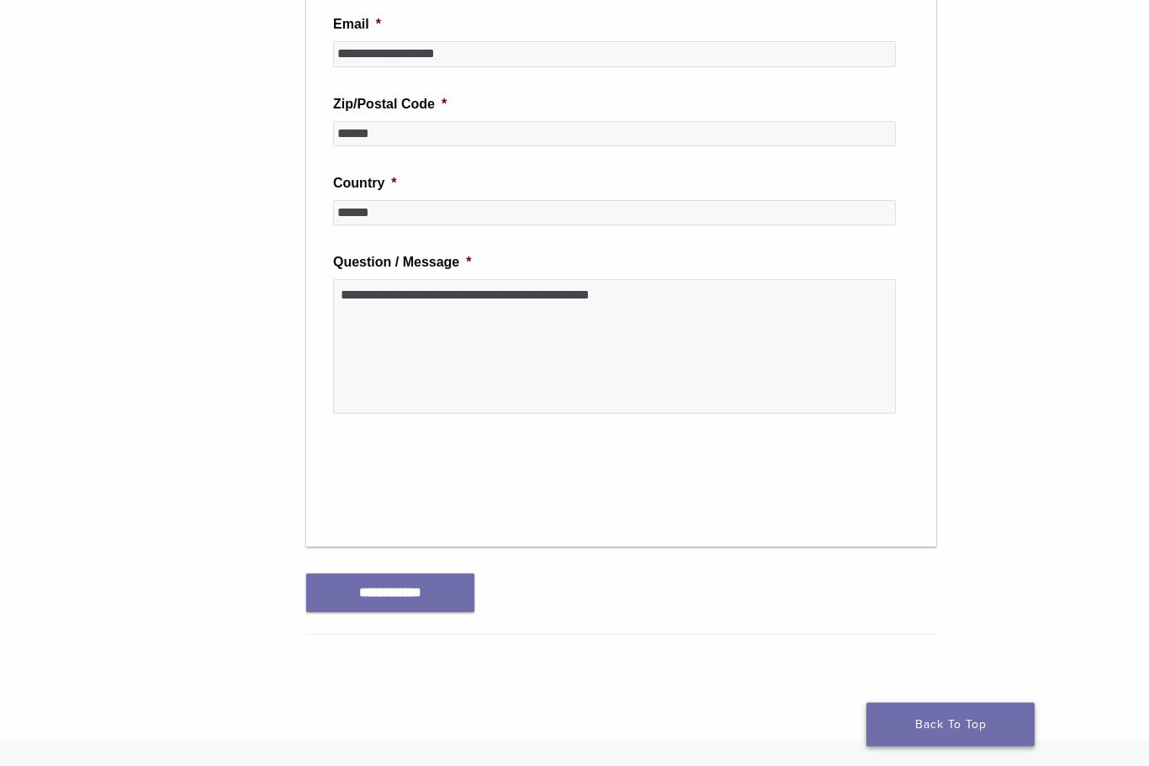
scroll to position [626, 0]
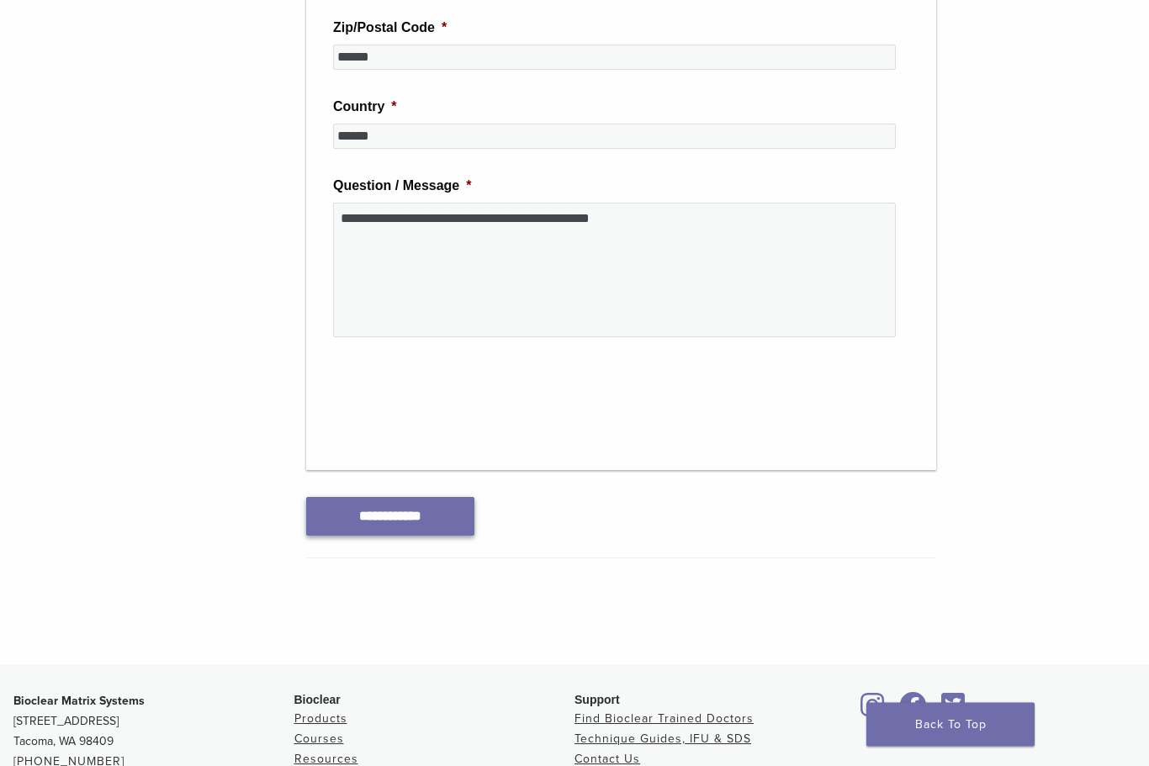
click at [425, 527] on input "**********" at bounding box center [390, 517] width 168 height 38
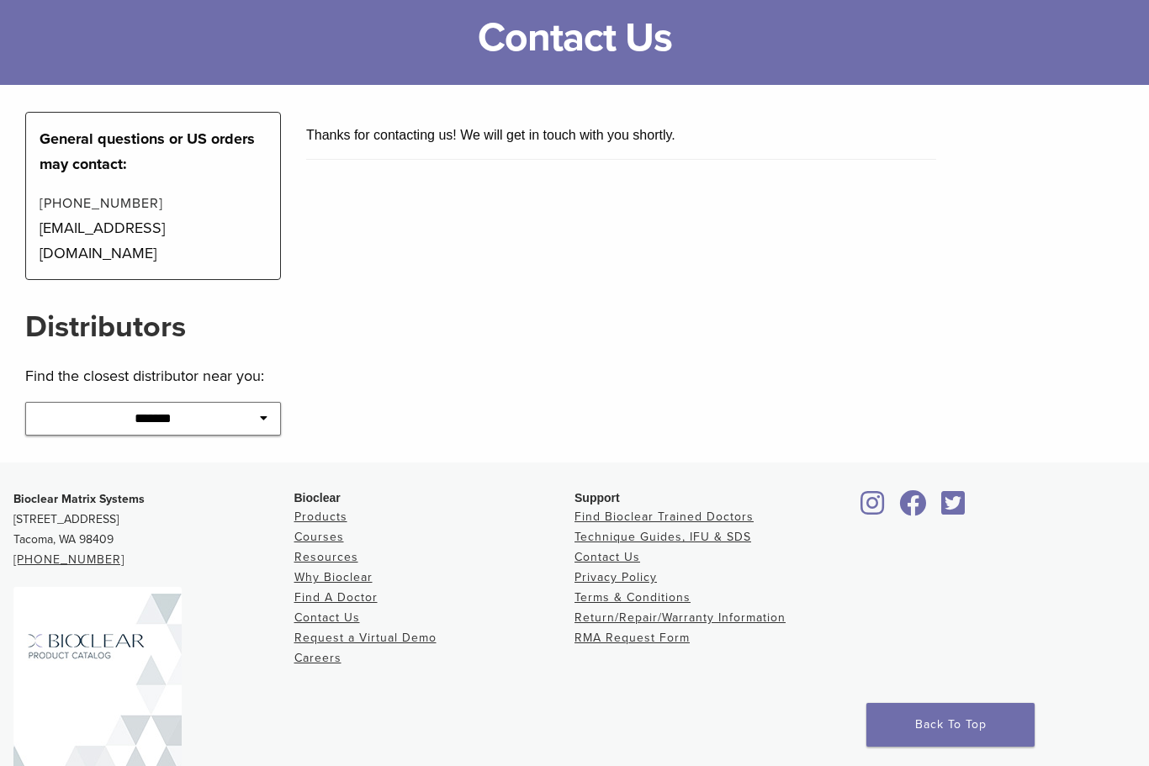
scroll to position [0, 0]
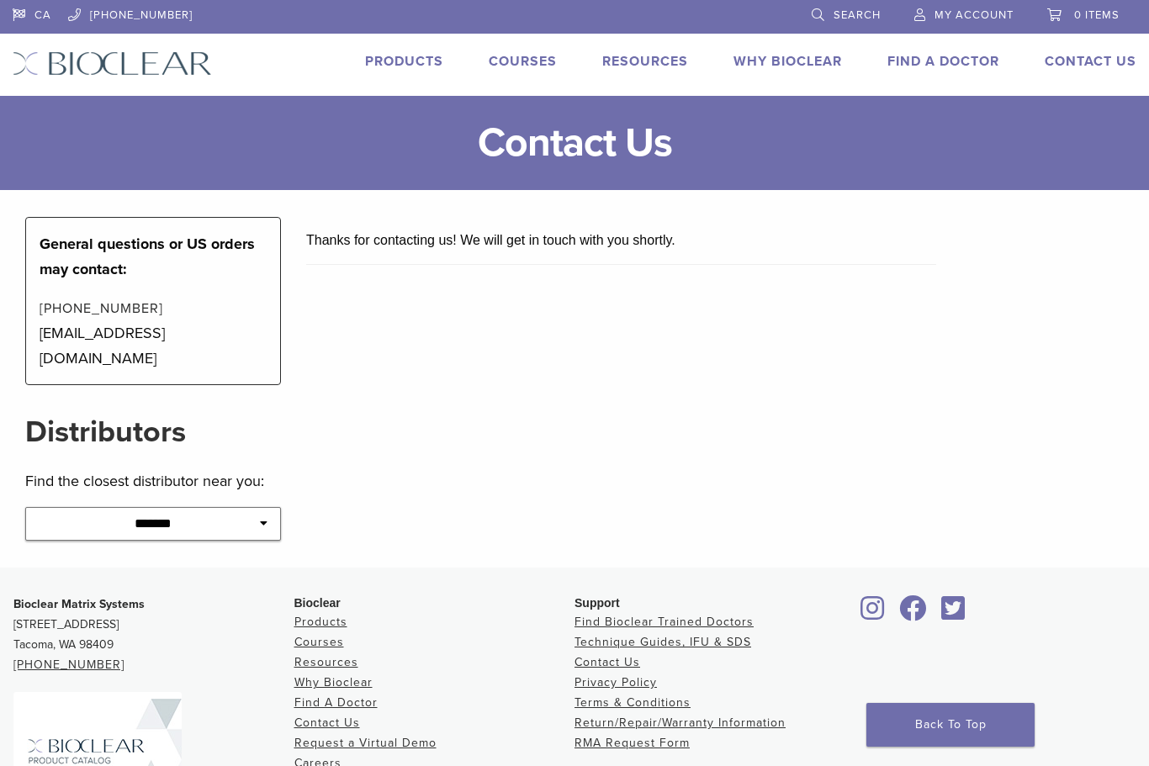
click at [393, 61] on link "Products" at bounding box center [404, 61] width 78 height 17
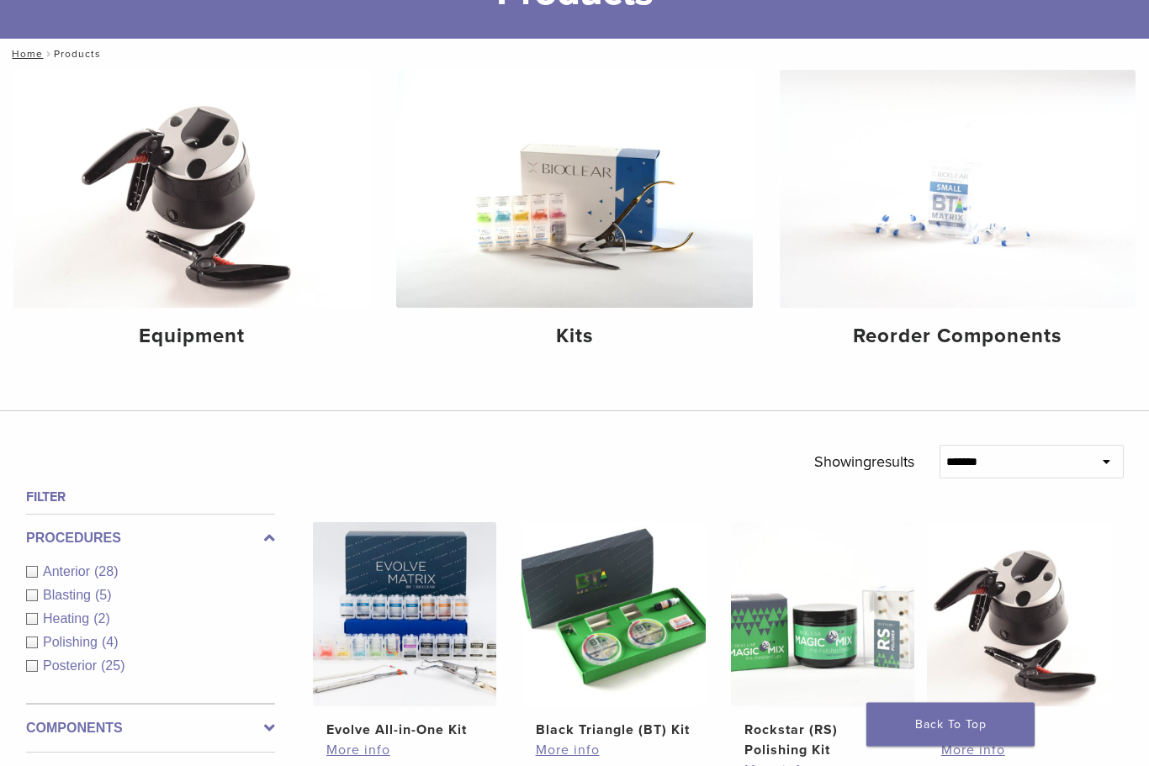
scroll to position [151, 0]
click at [949, 204] on img at bounding box center [958, 189] width 356 height 238
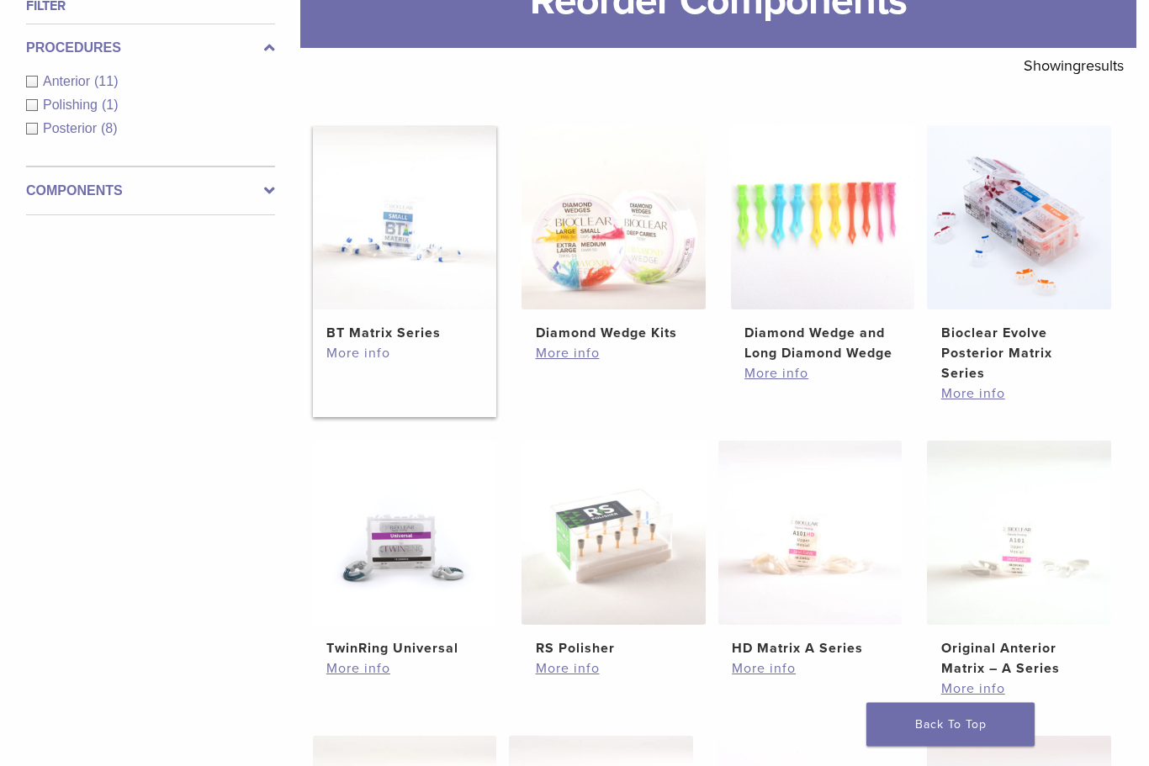
scroll to position [267, 0]
click at [332, 352] on link "More info" at bounding box center [404, 353] width 156 height 20
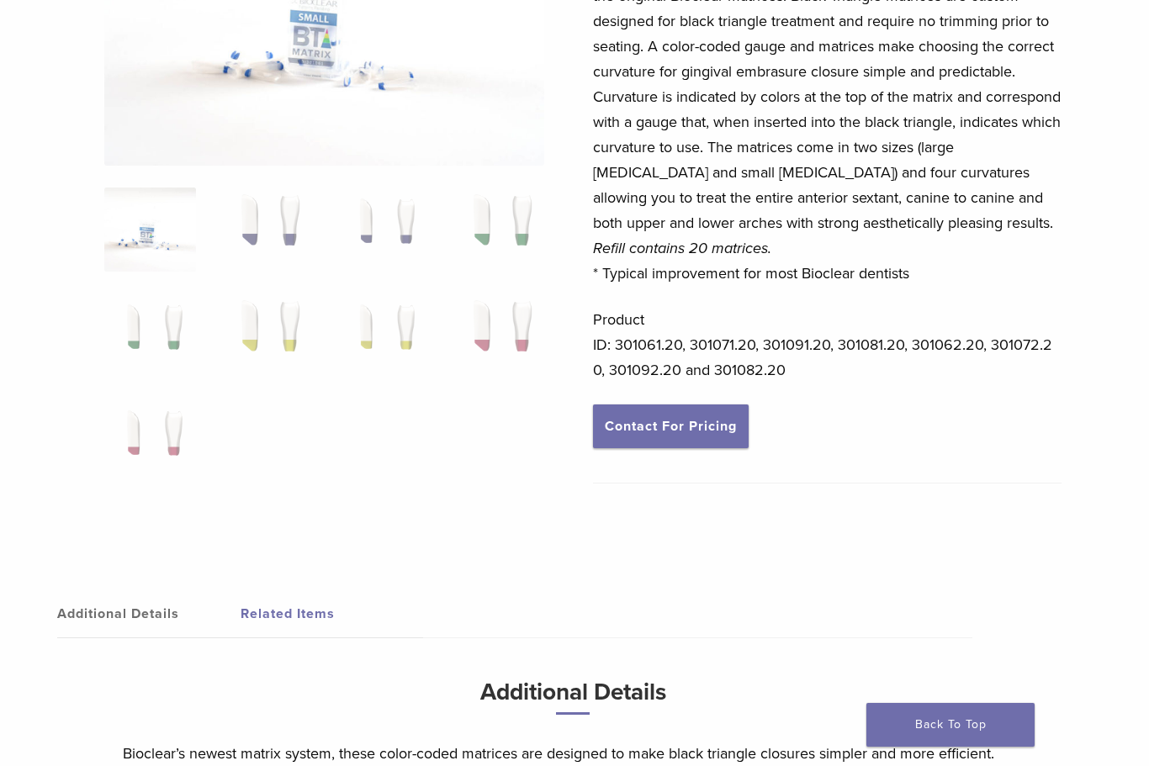
scroll to position [0, 2]
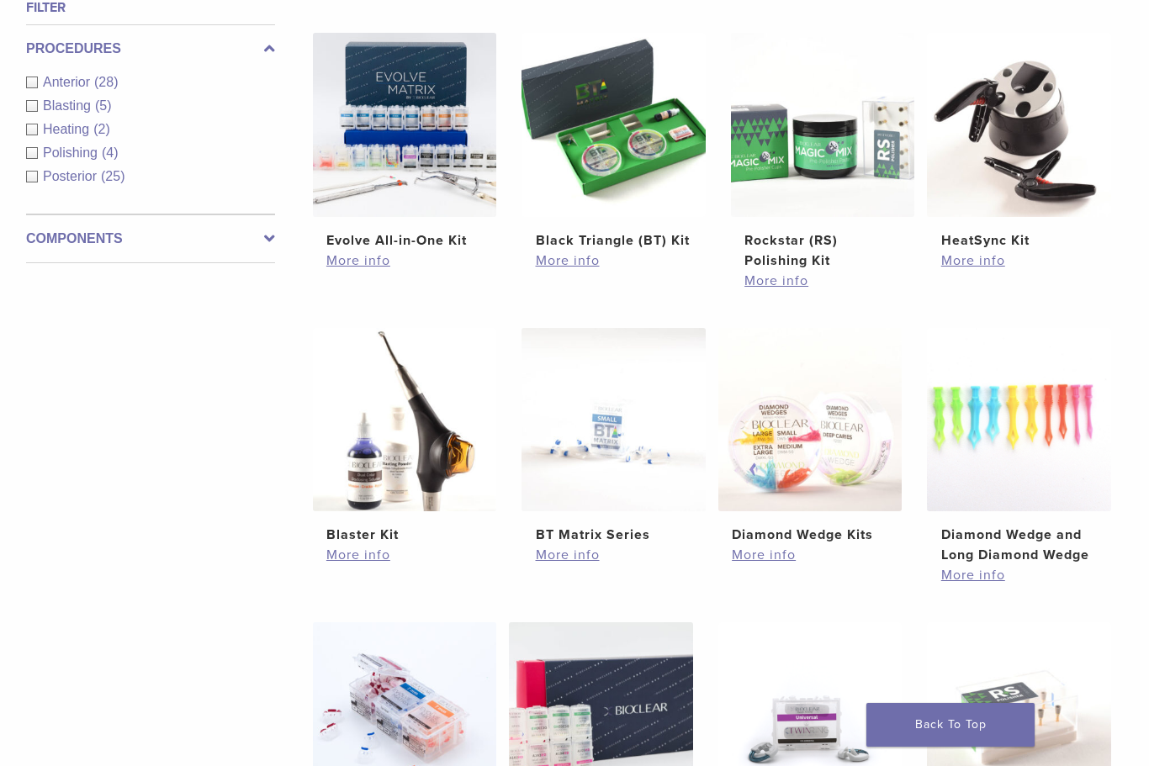
scroll to position [658, 0]
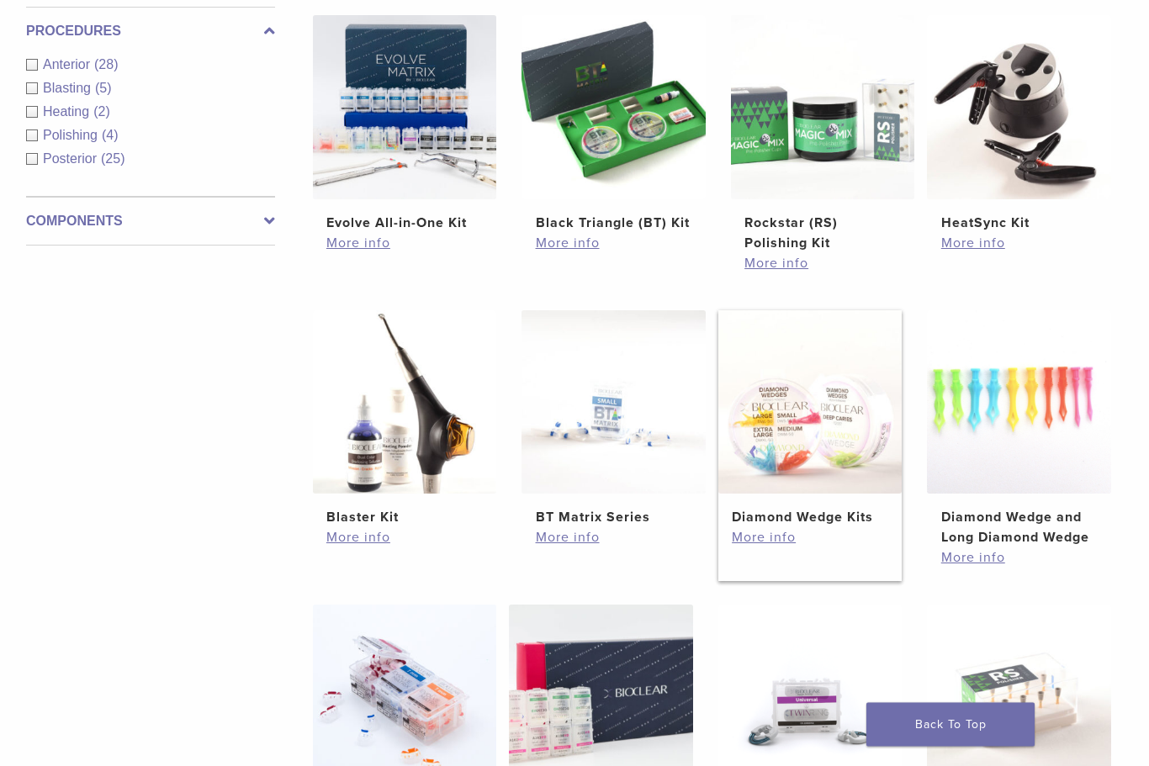
click at [847, 483] on img at bounding box center [810, 403] width 184 height 184
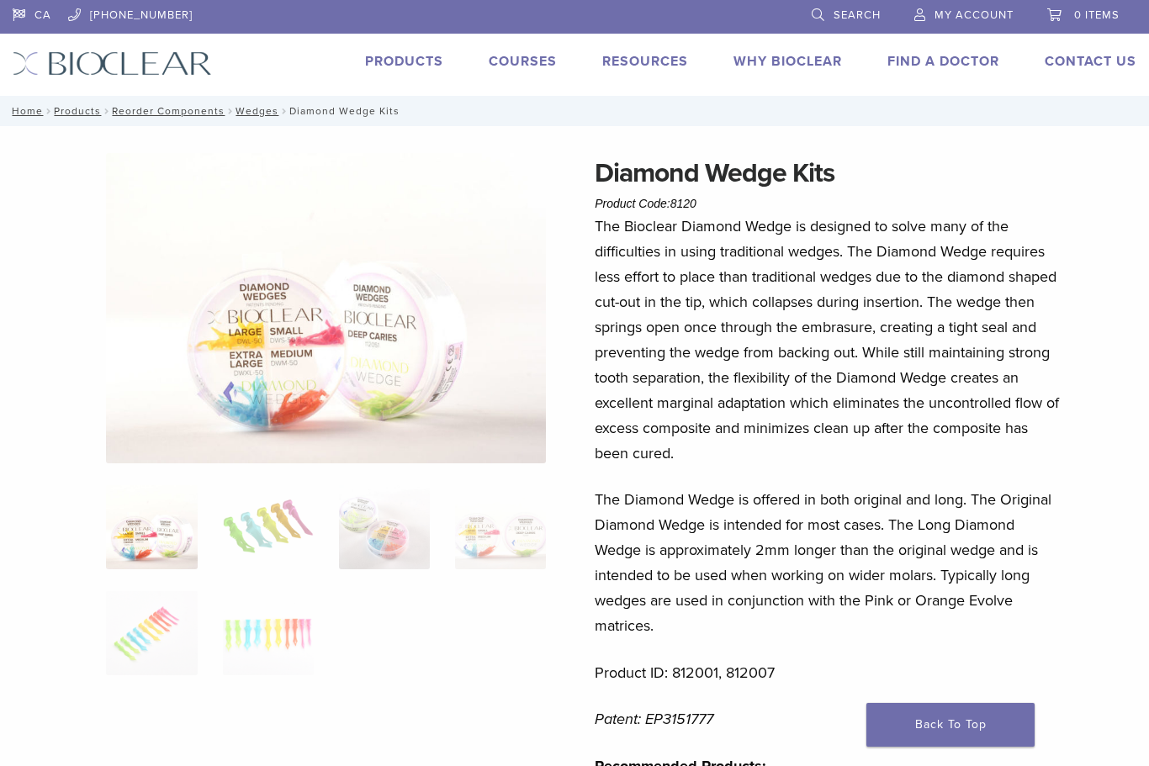
scroll to position [0, 13]
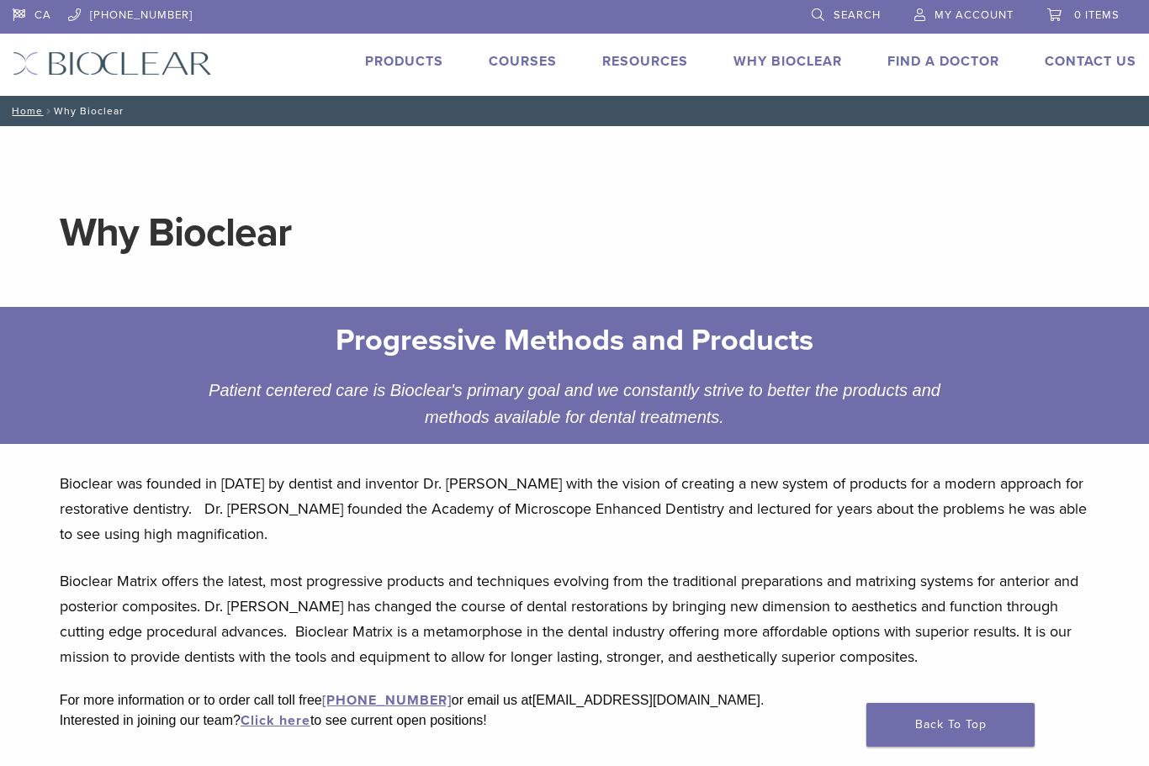
click at [959, 63] on link "Find A Doctor" at bounding box center [943, 61] width 112 height 17
click at [749, 80] on div "CA [PHONE_NUMBER] Search My Account 0 items Cart No products in the cart. Back …" at bounding box center [574, 48] width 1149 height 96
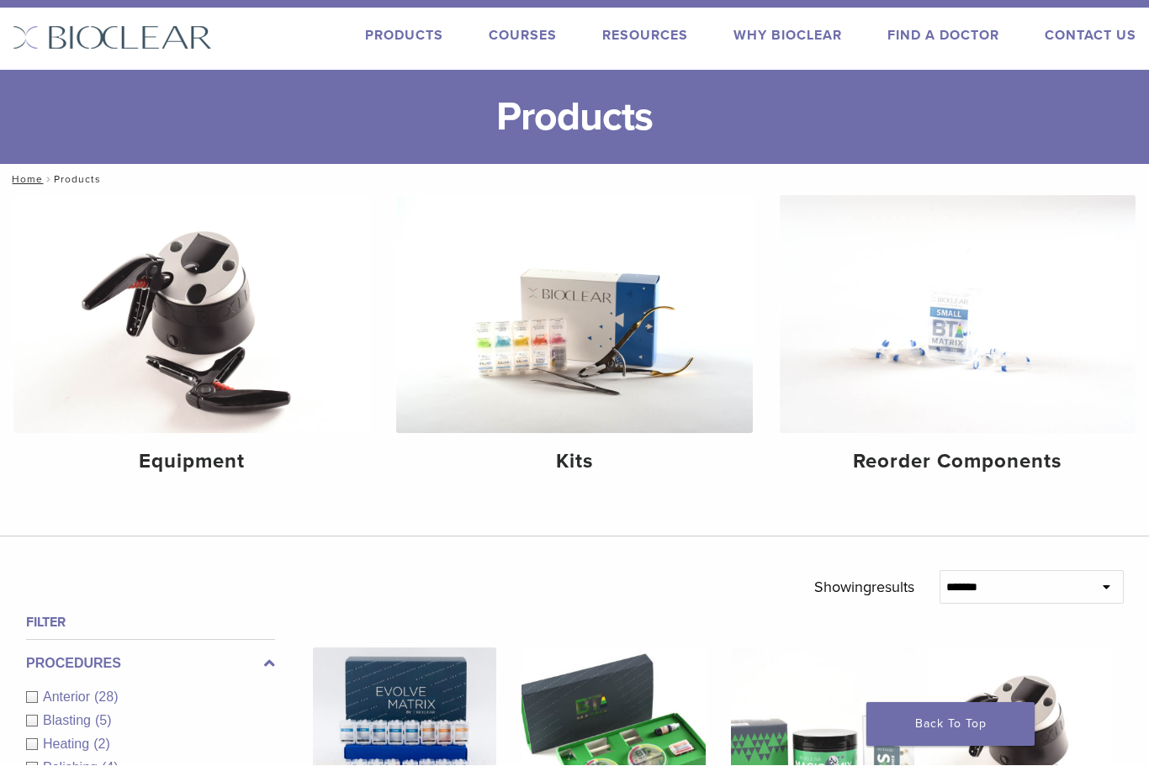
scroll to position [26, 0]
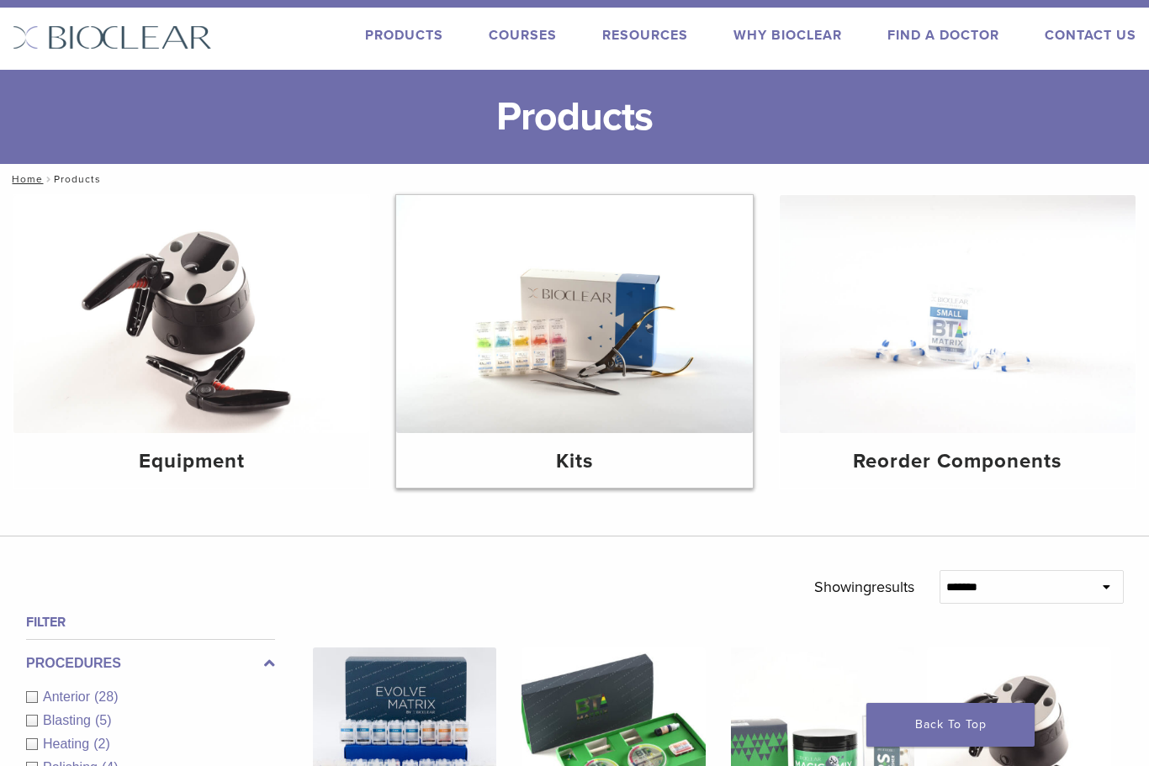
click at [588, 297] on img at bounding box center [574, 314] width 356 height 238
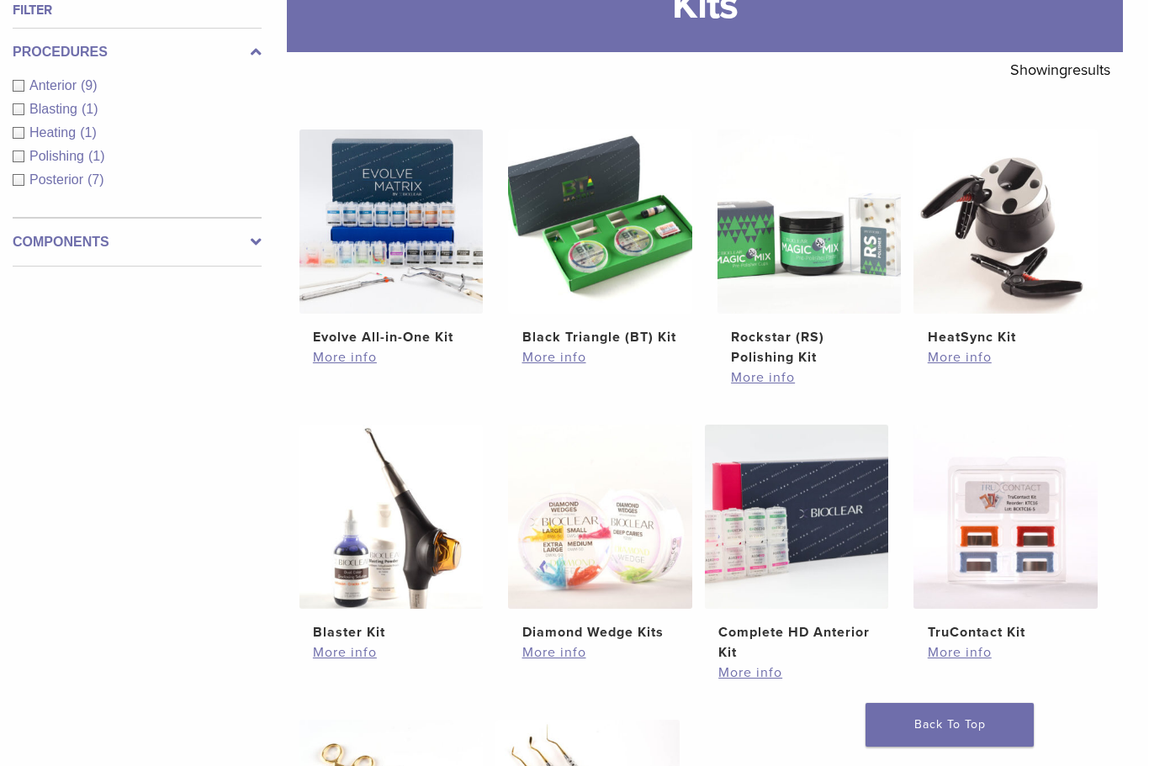
scroll to position [0, 13]
